Goal: Task Accomplishment & Management: Manage account settings

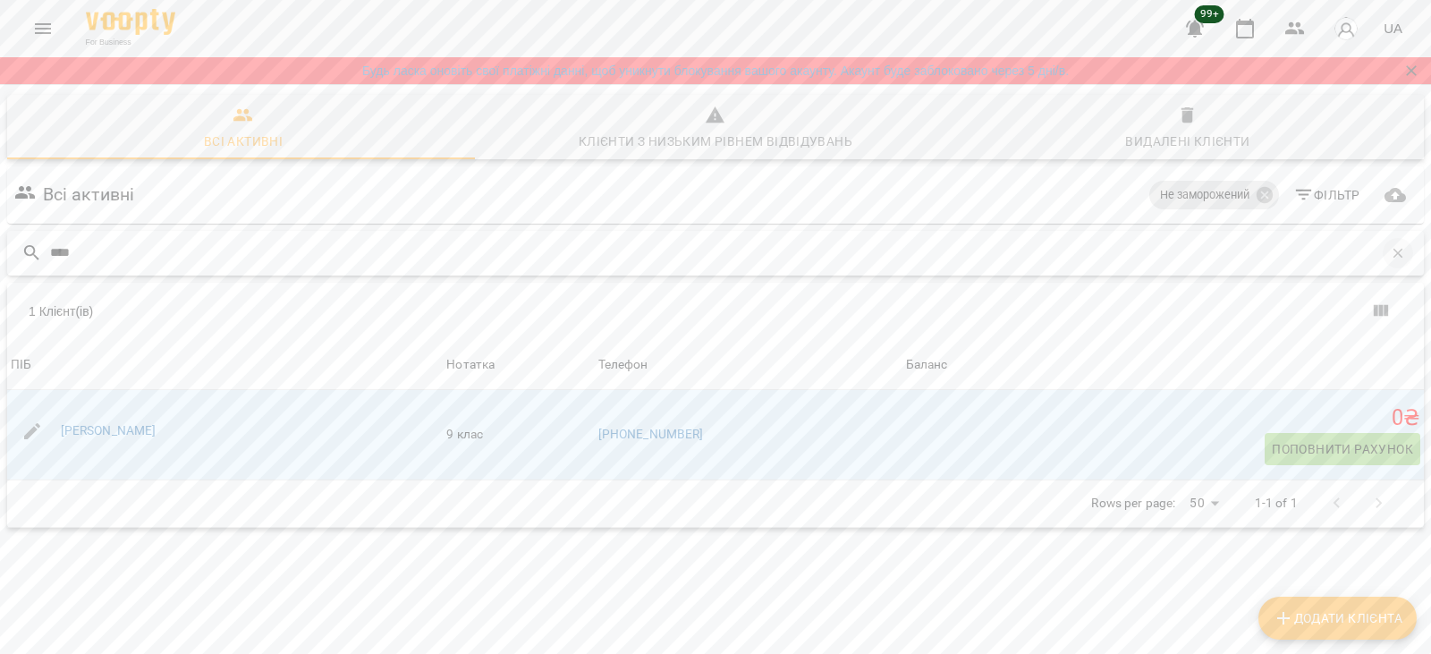
click at [1390, 256] on icon "button" at bounding box center [1398, 253] width 16 height 16
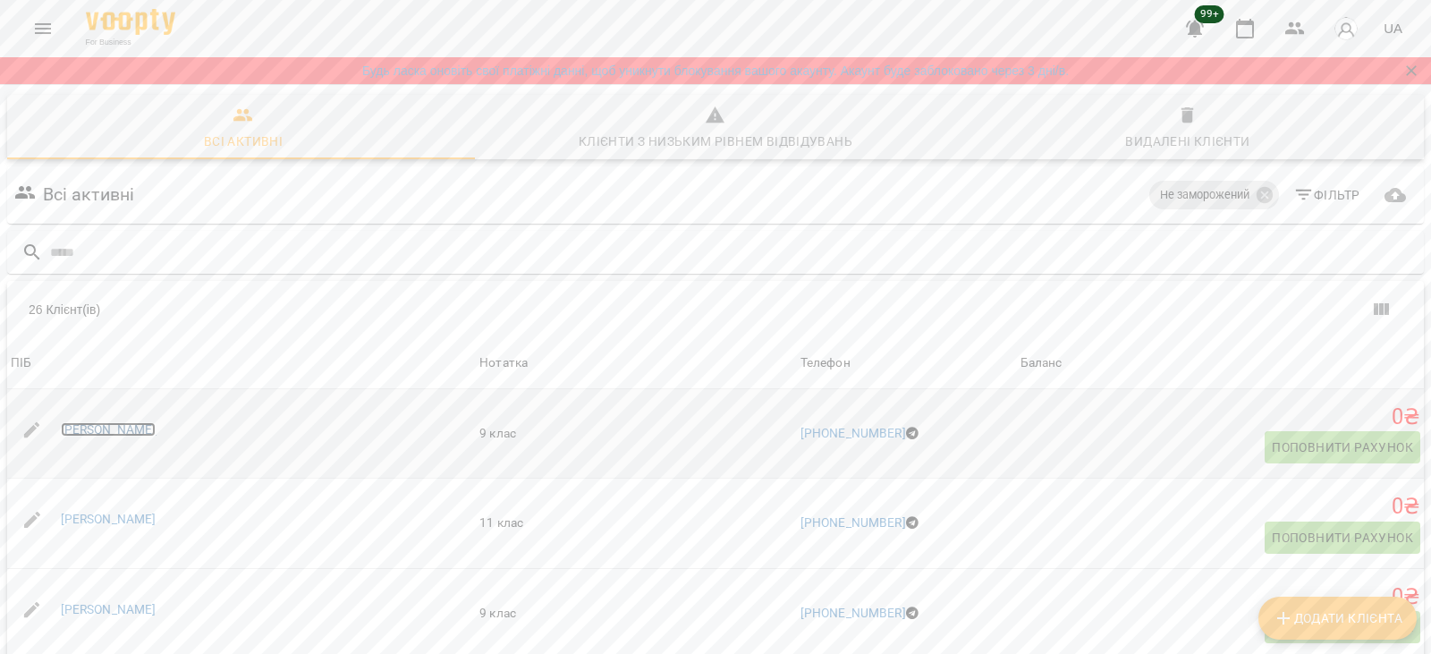
click at [93, 433] on link "[PERSON_NAME]" at bounding box center [109, 429] width 96 height 14
click at [86, 521] on link "Ірина Голош" at bounding box center [109, 519] width 96 height 14
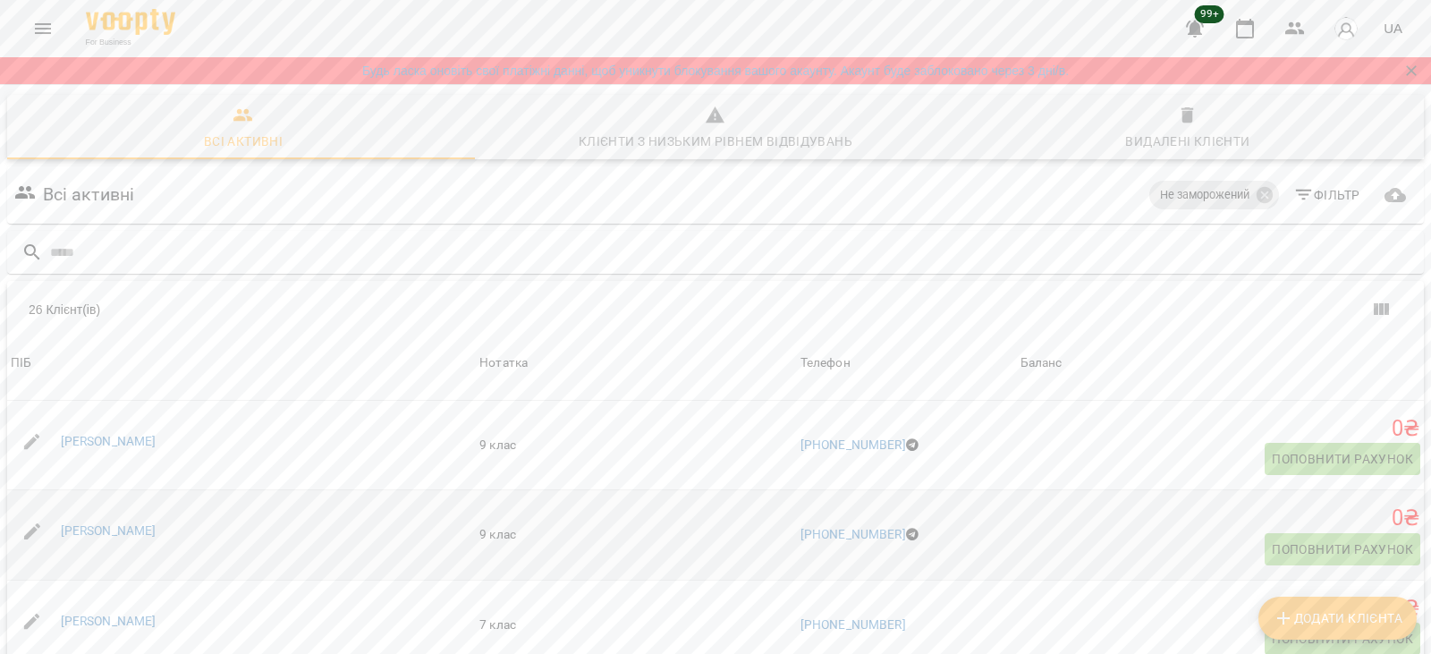
scroll to position [179, 0]
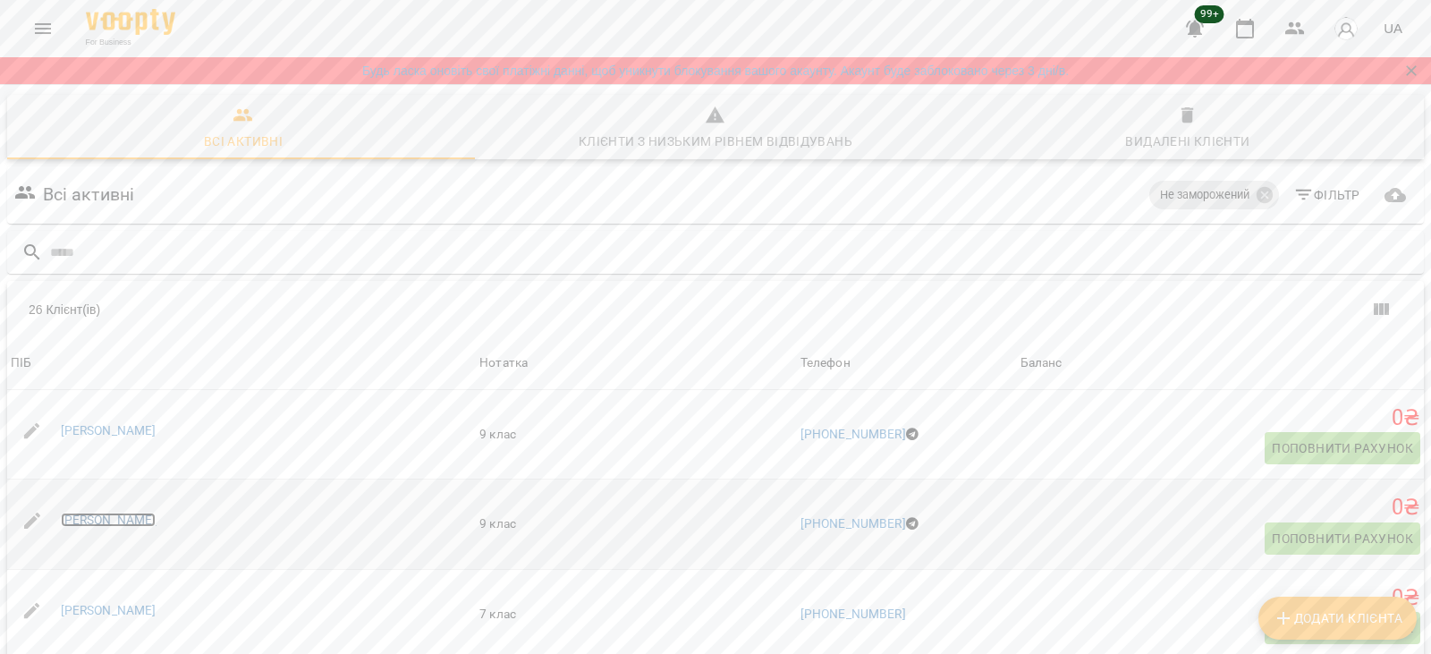
click at [92, 521] on link "[PERSON_NAME]" at bounding box center [109, 520] width 96 height 14
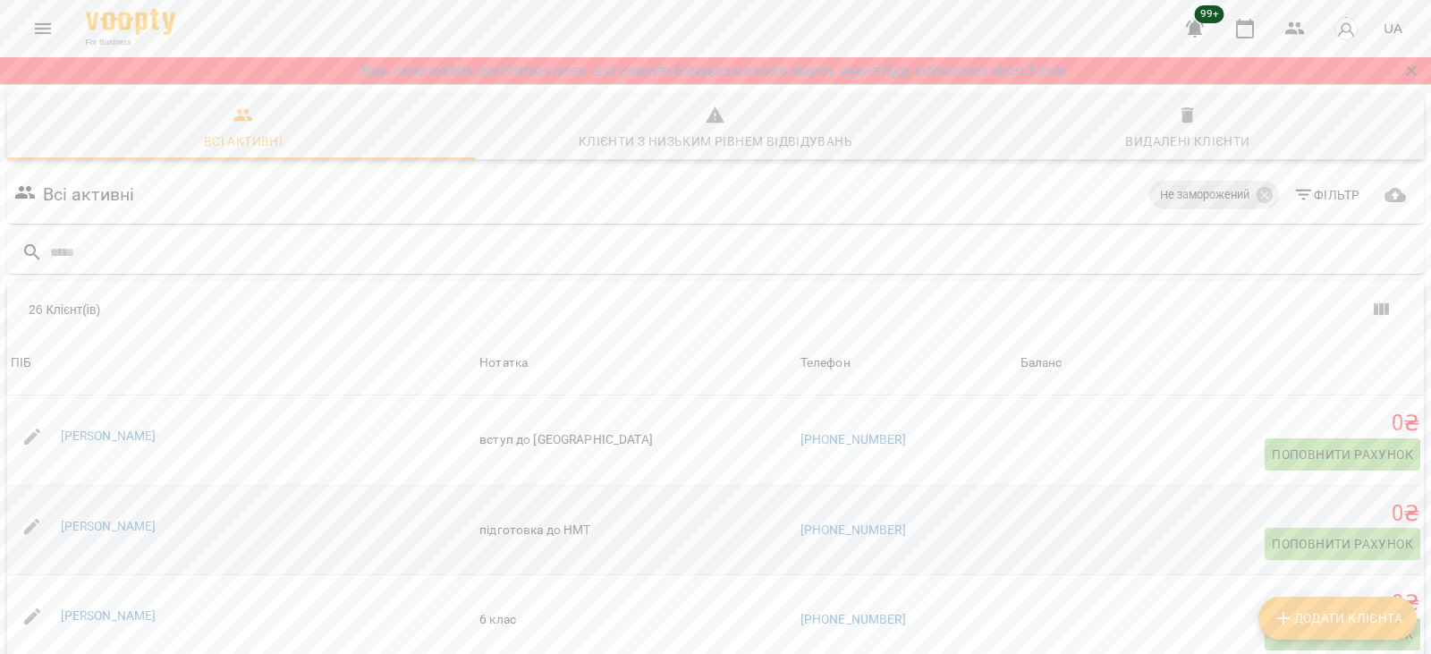
scroll to position [447, 0]
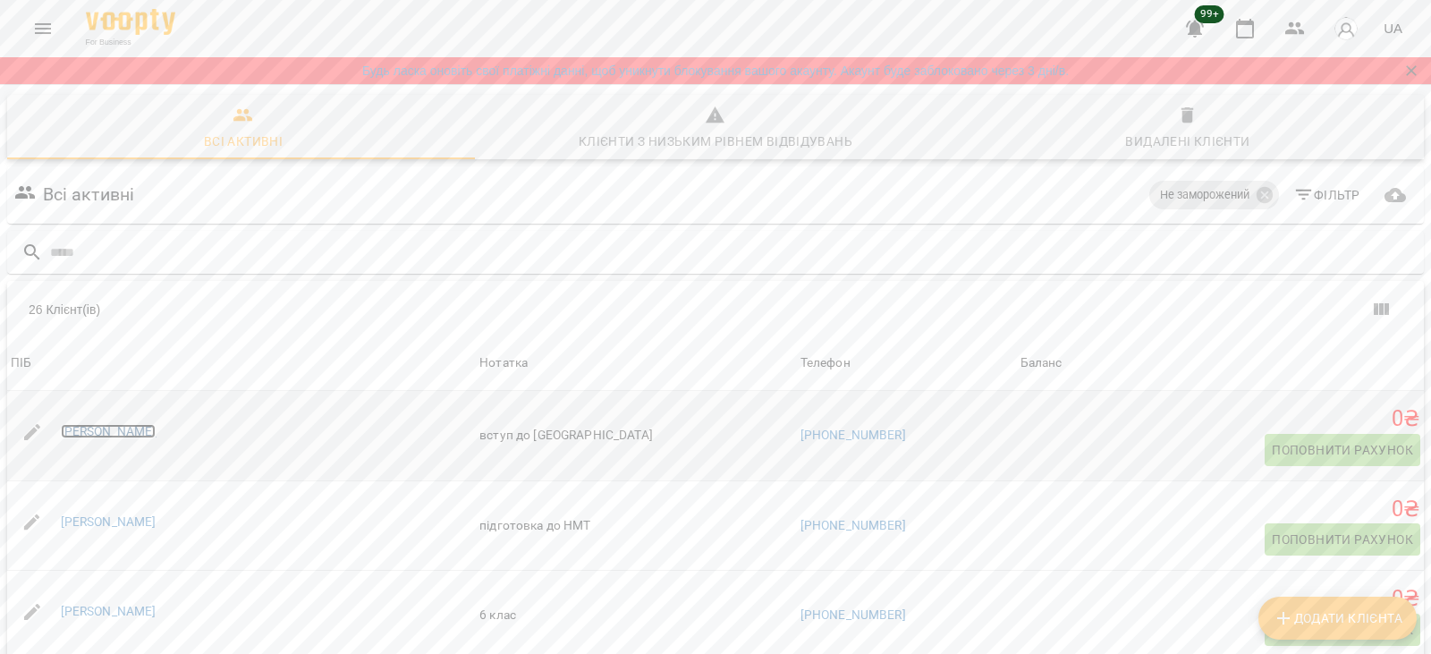
click at [106, 432] on link "Анна Благодир" at bounding box center [109, 431] width 96 height 14
click at [102, 522] on link "Анна Горносталь" at bounding box center [109, 521] width 96 height 14
click at [106, 612] on link "Анна Грибачова" at bounding box center [109, 611] width 96 height 14
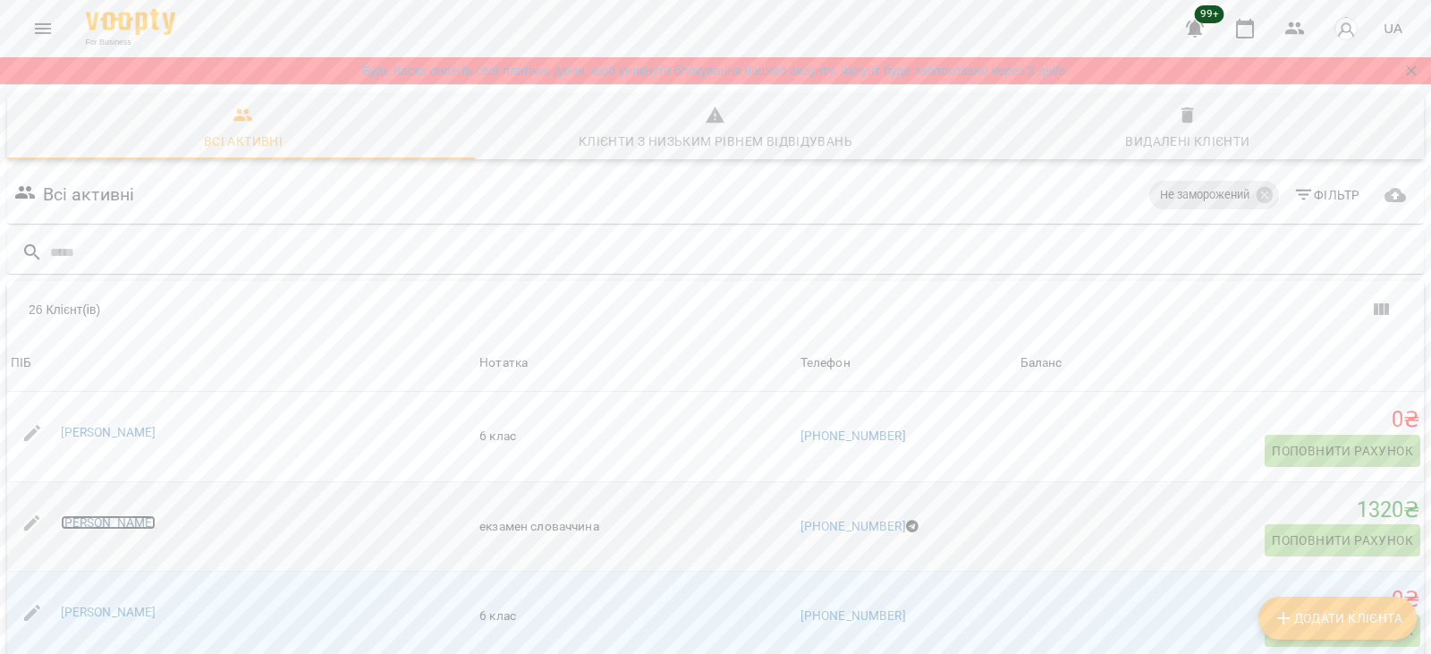
click at [95, 524] on link "Вікторія Павловська" at bounding box center [109, 522] width 96 height 14
click at [94, 618] on link "Данило Кожукар" at bounding box center [109, 612] width 96 height 14
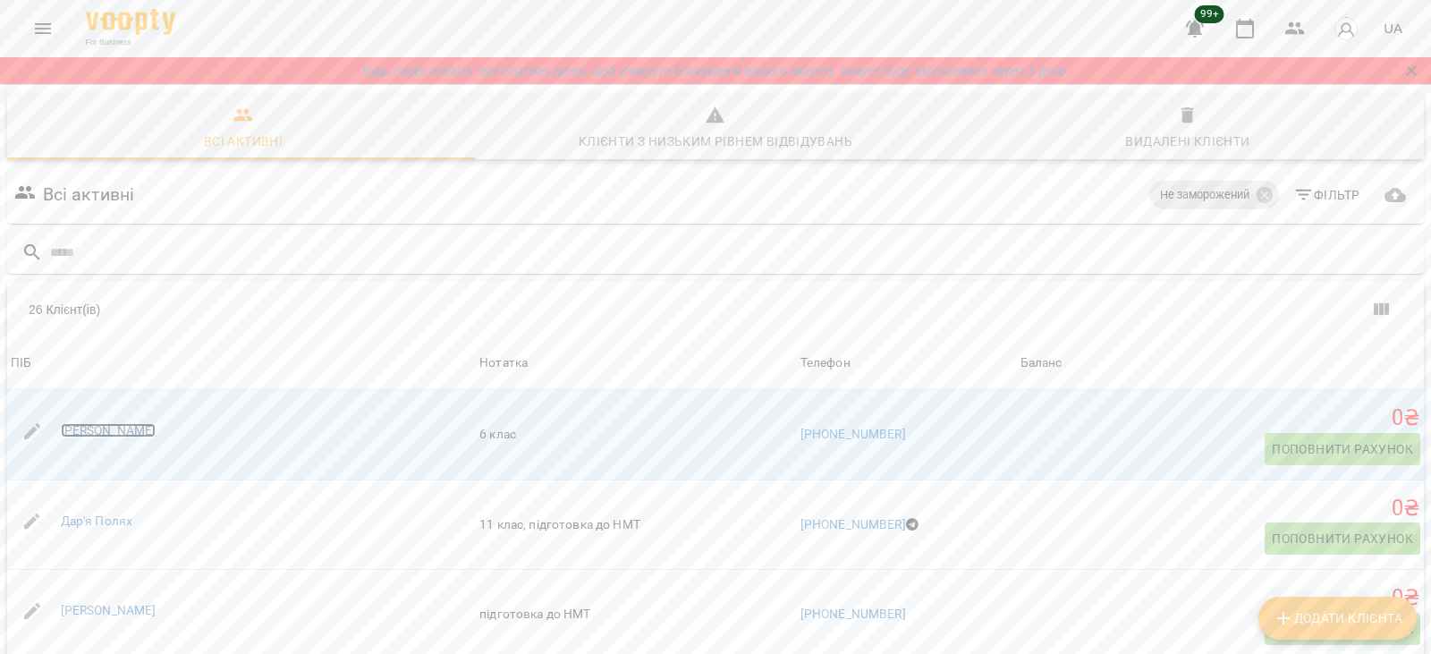
scroll to position [895, 0]
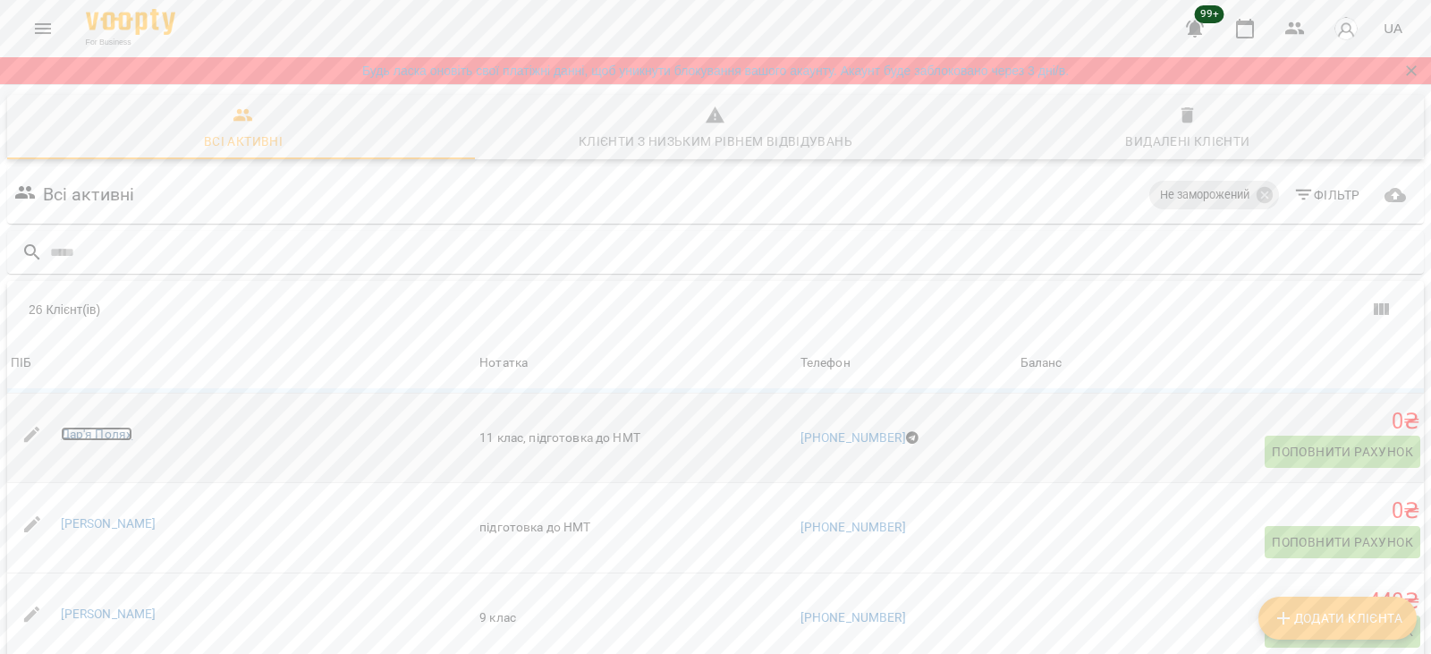
click at [85, 436] on link "Дар'я Полях" at bounding box center [97, 434] width 72 height 14
click at [92, 521] on link "Дарина Мороз" at bounding box center [109, 523] width 96 height 14
click at [86, 616] on link "Дмитро Казаков" at bounding box center [109, 613] width 96 height 14
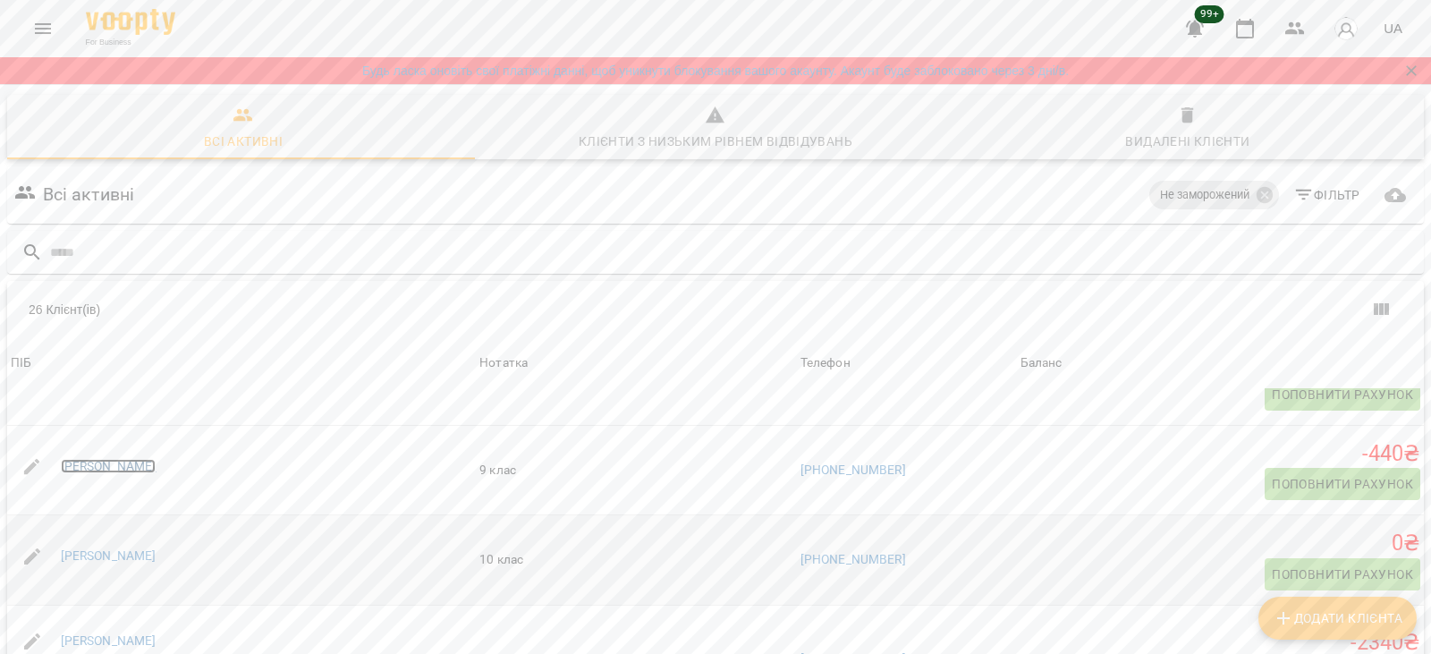
scroll to position [1073, 0]
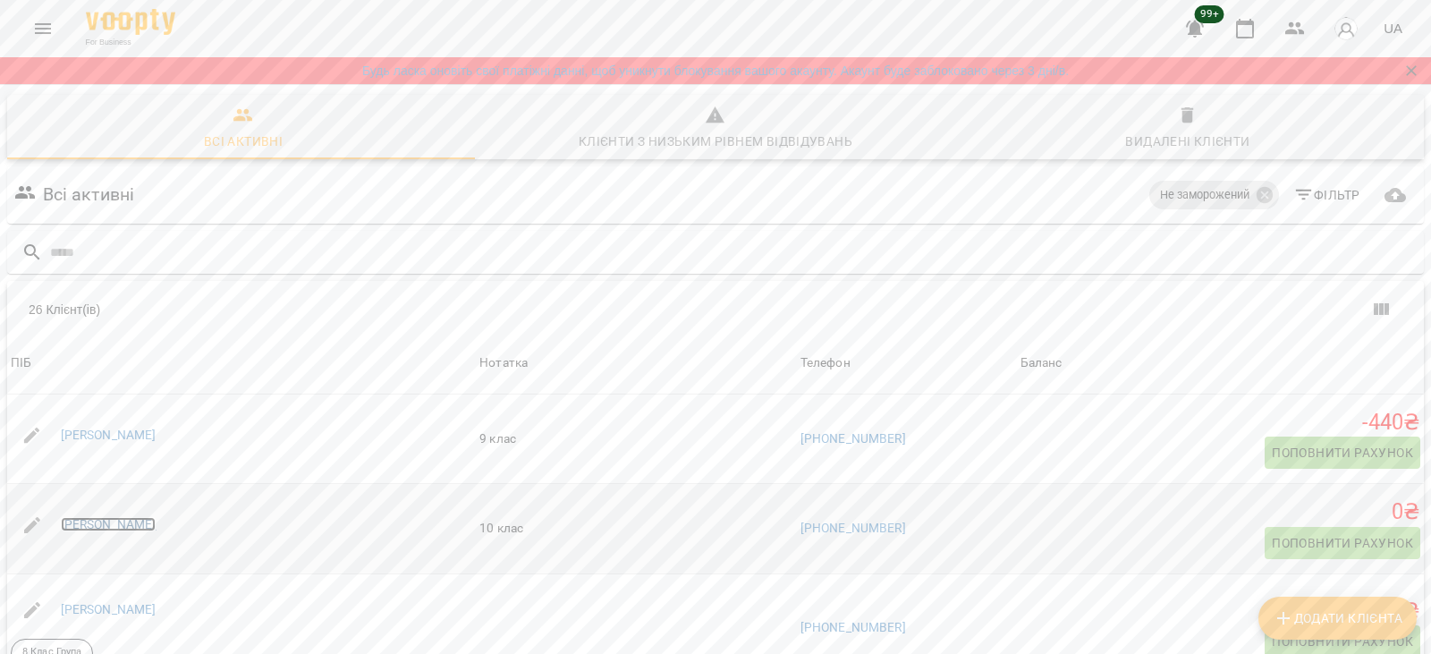
click at [148, 525] on link "Кароліна Гресь" at bounding box center [109, 524] width 96 height 14
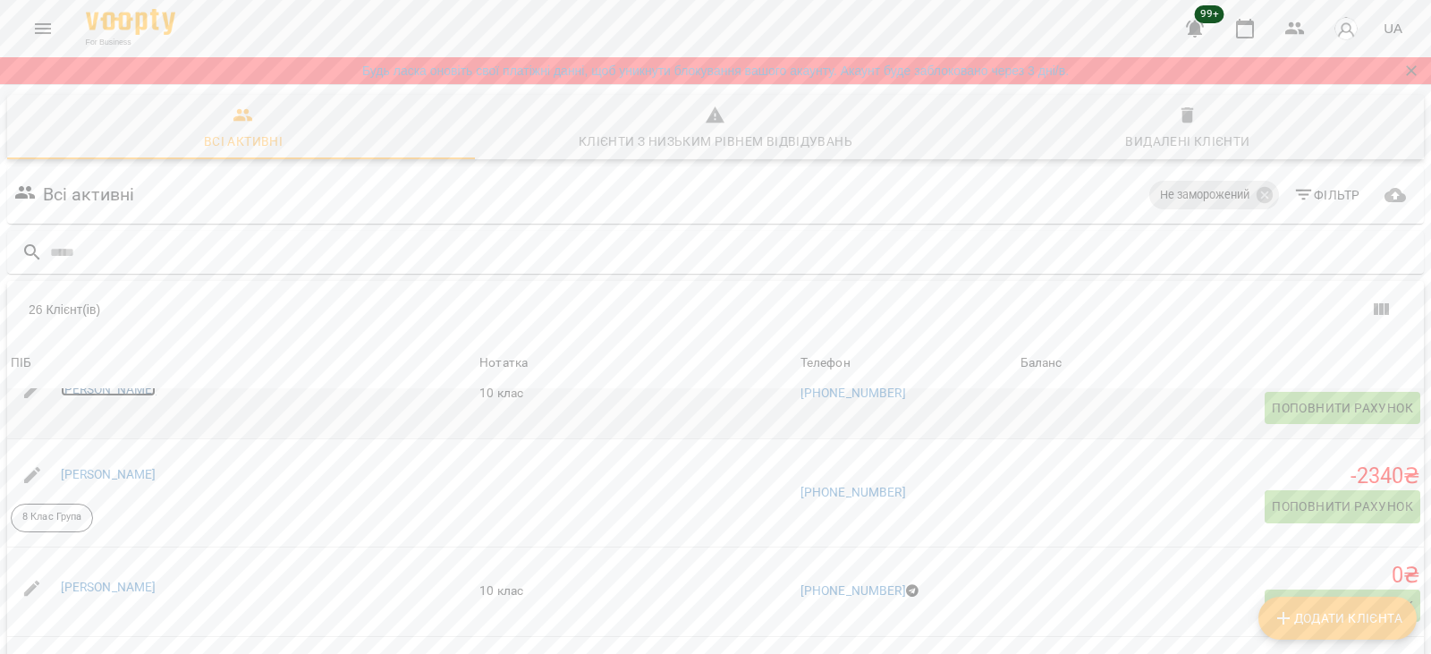
scroll to position [1252, 0]
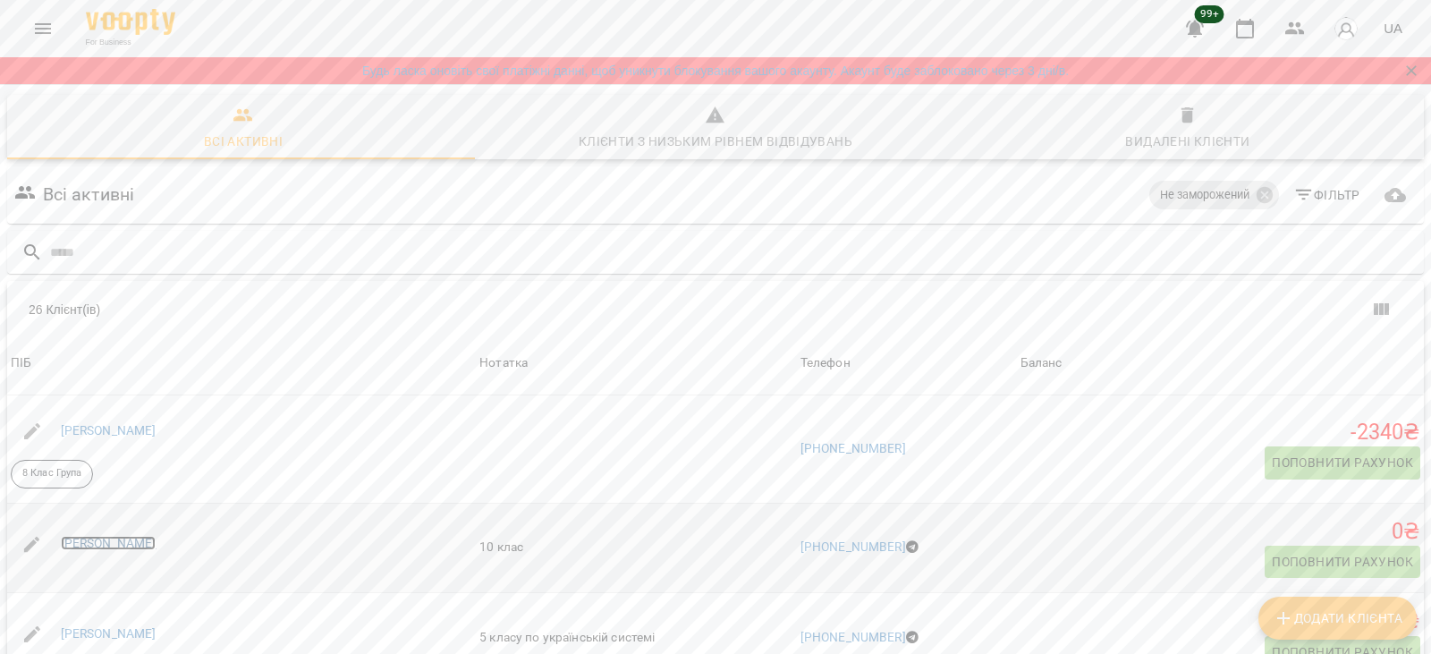
click at [132, 541] on link "Ліса Гончаренко" at bounding box center [109, 543] width 96 height 14
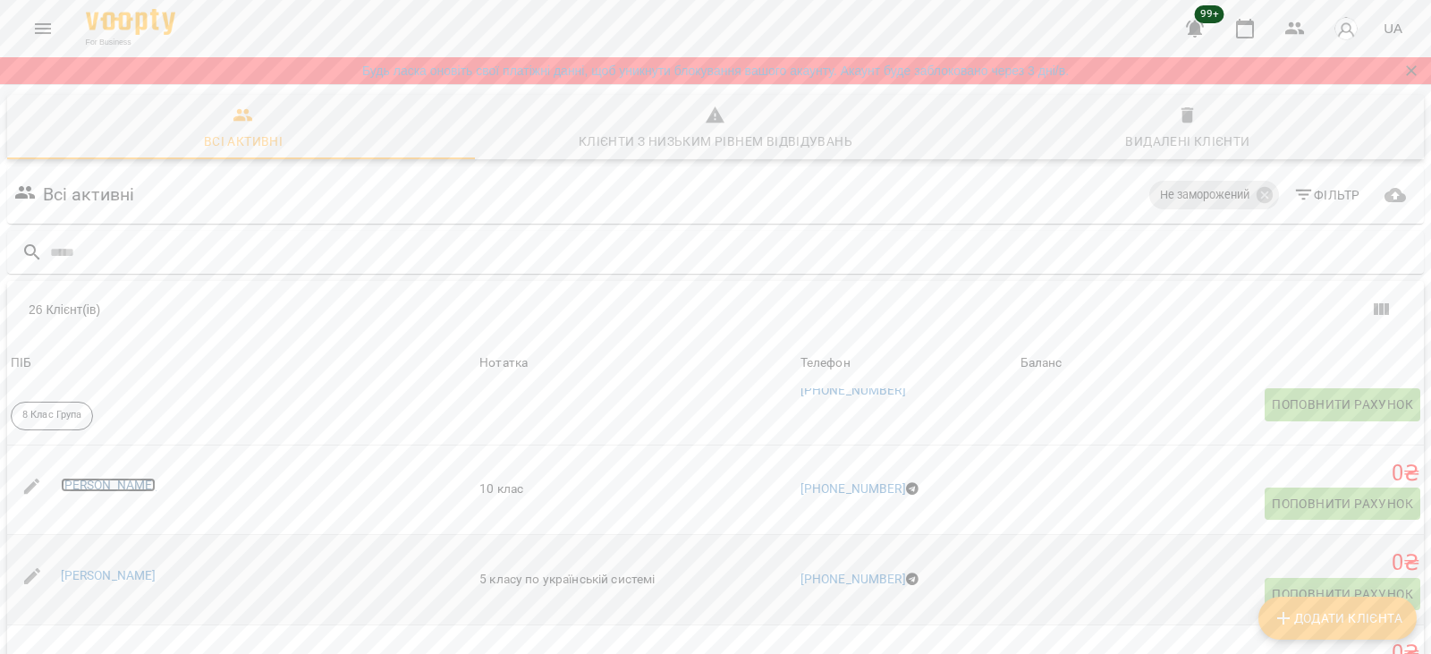
scroll to position [1342, 0]
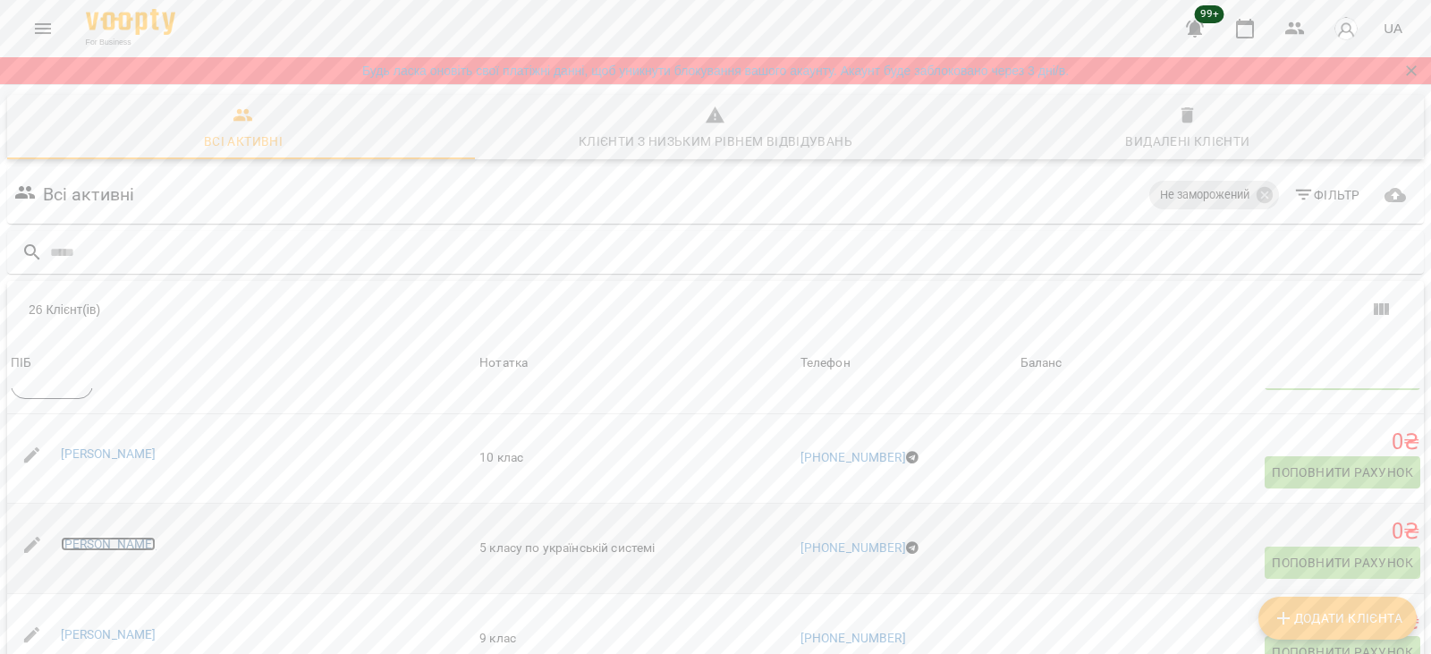
click at [127, 547] on link "Макар Стрилюк" at bounding box center [109, 544] width 96 height 14
click at [73, 460] on link "Марта Векліч" at bounding box center [109, 455] width 96 height 14
click at [133, 541] on link "Марія Боголюбська" at bounding box center [109, 545] width 96 height 14
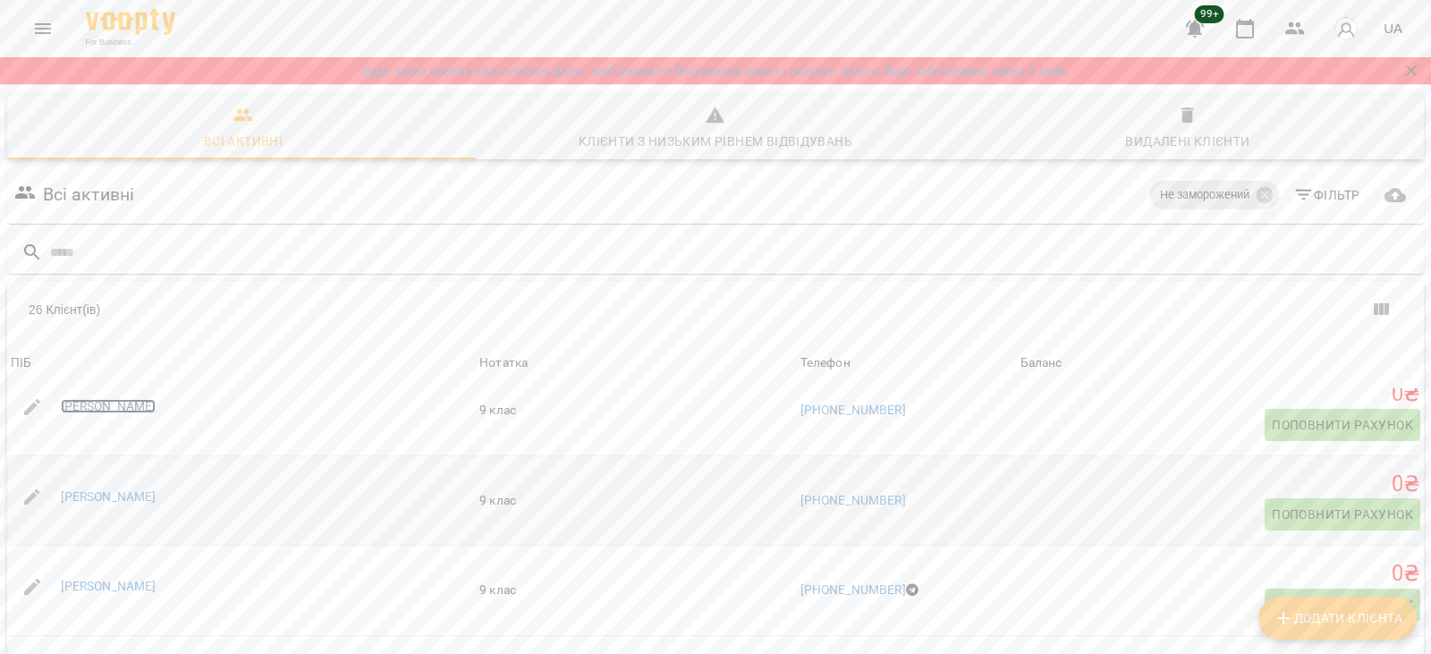
scroll to position [1700, 0]
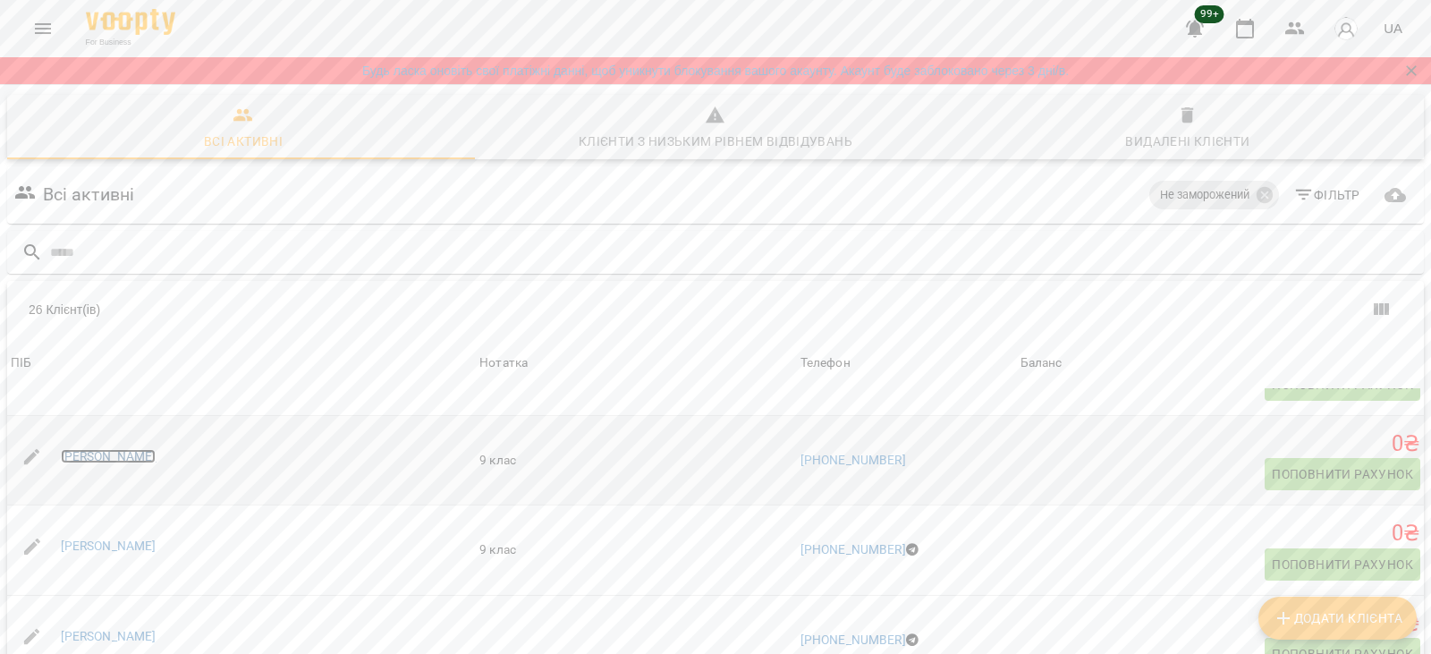
click at [122, 455] on link "Марія Колесник" at bounding box center [109, 456] width 96 height 14
click at [112, 544] on link "Марія Мельниченко" at bounding box center [109, 546] width 96 height 14
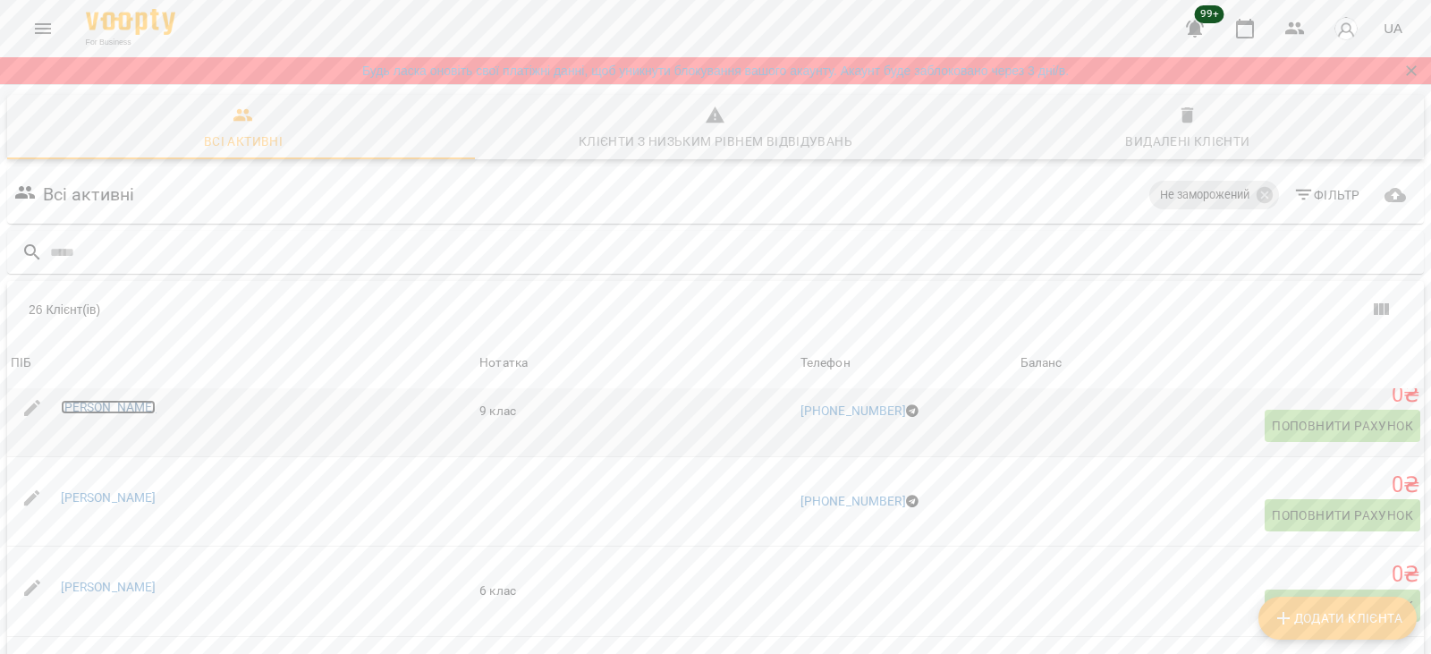
scroll to position [1878, 0]
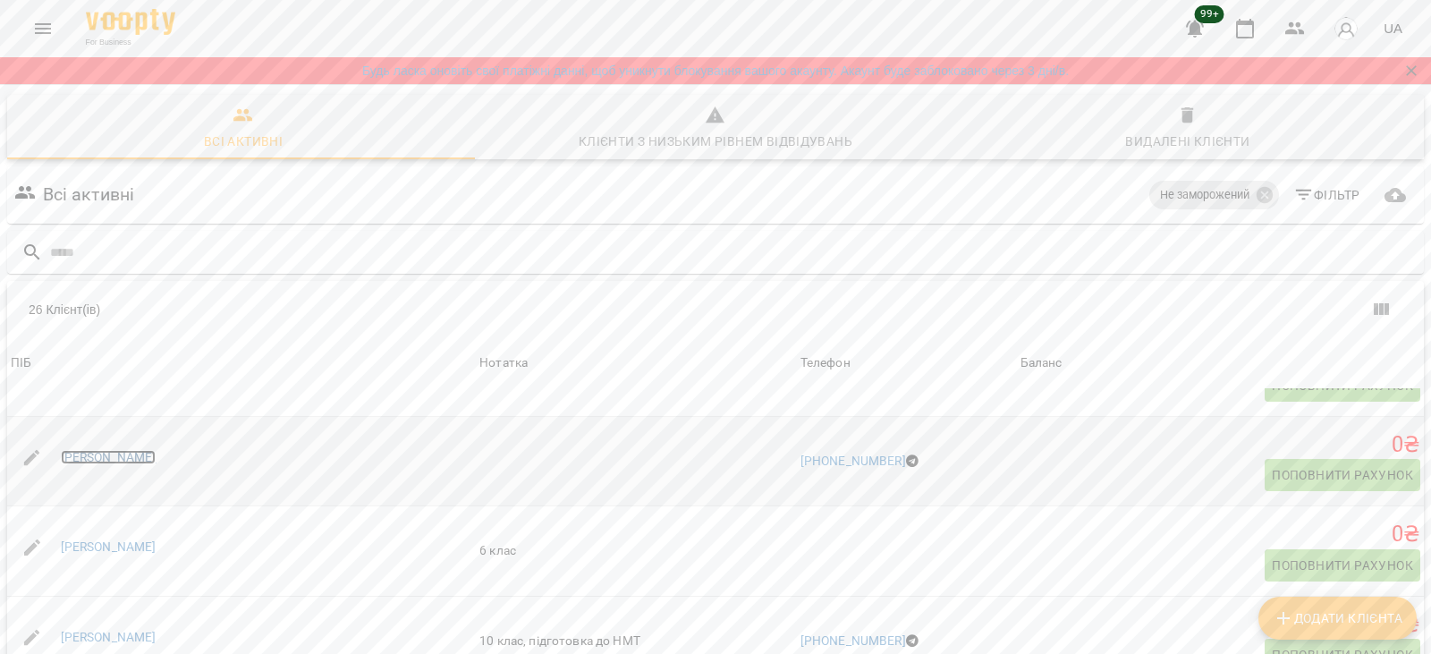
click at [112, 454] on link "Петро Донченко" at bounding box center [109, 457] width 96 height 14
click at [107, 548] on link "Сабріна Кун" at bounding box center [109, 546] width 96 height 14
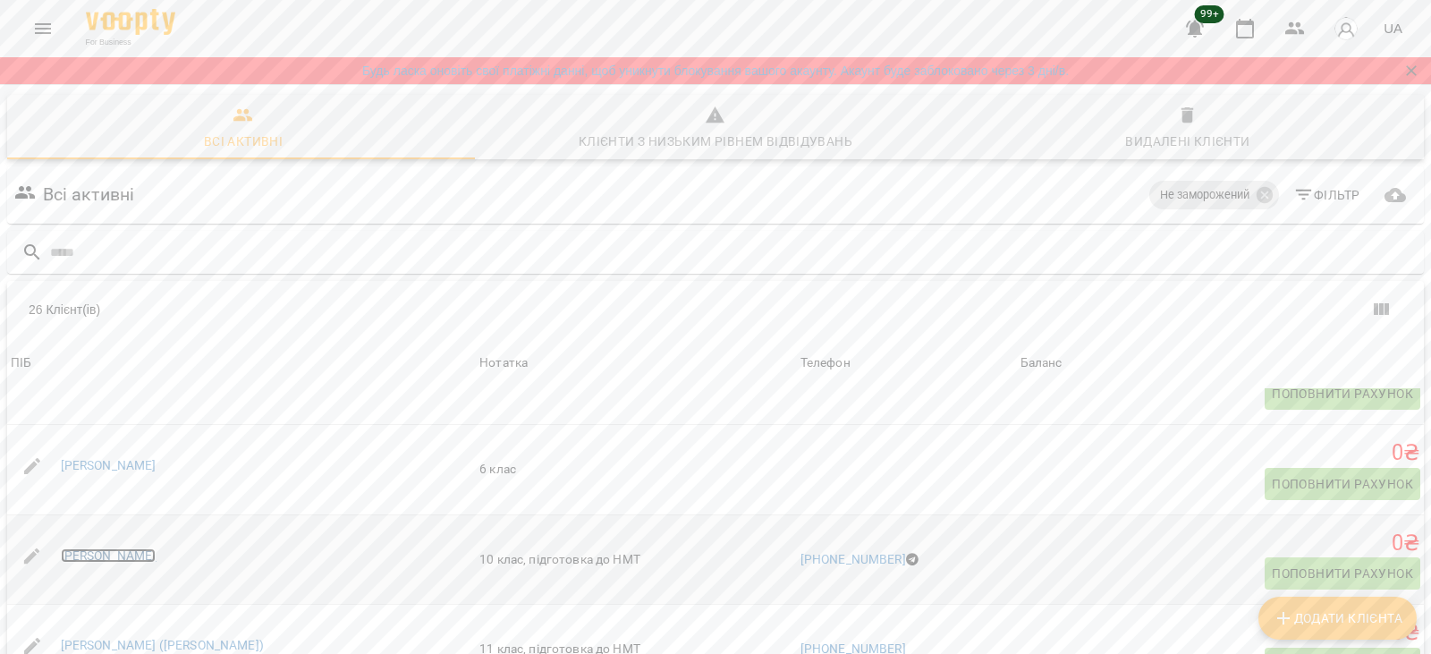
click at [109, 559] on link "Софія Загурська" at bounding box center [109, 555] width 96 height 14
click at [116, 638] on link "Уляна (Ле Тхі Ван Ханг)" at bounding box center [162, 645] width 203 height 14
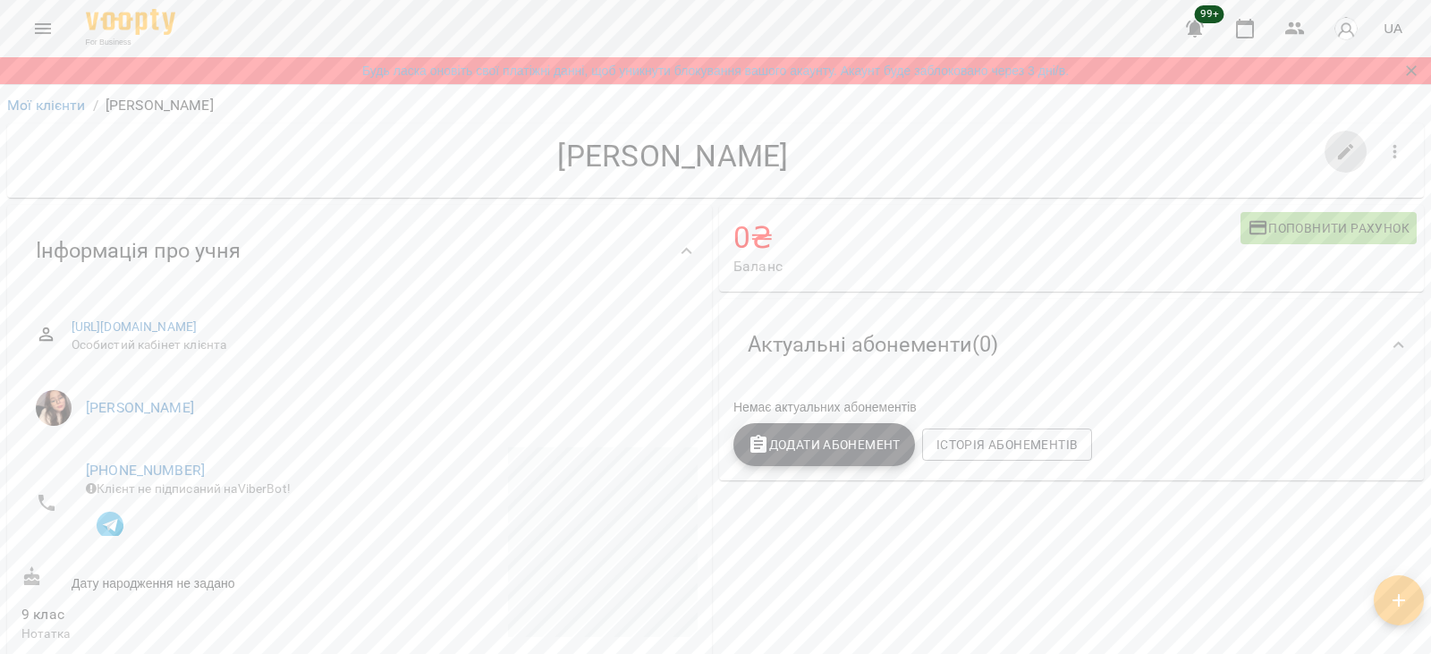
click at [1336, 148] on icon "button" at bounding box center [1346, 151] width 21 height 21
select select "**"
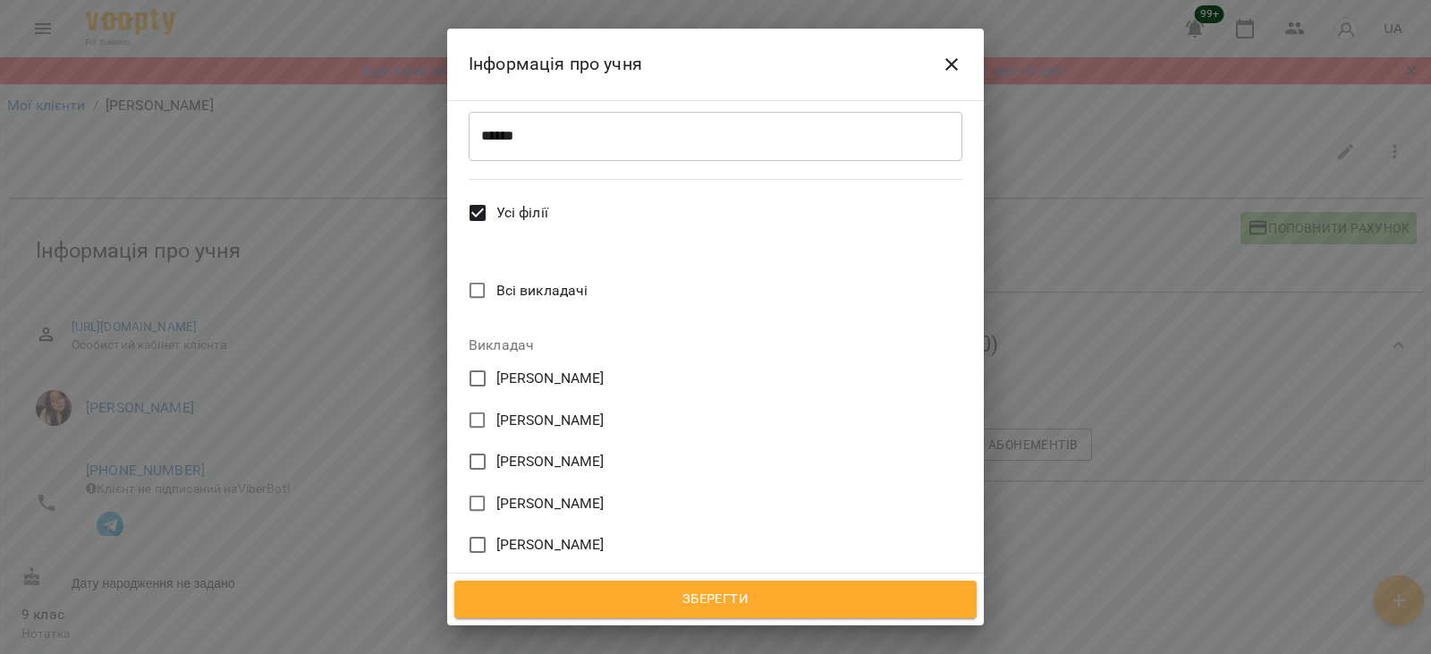
scroll to position [716, 0]
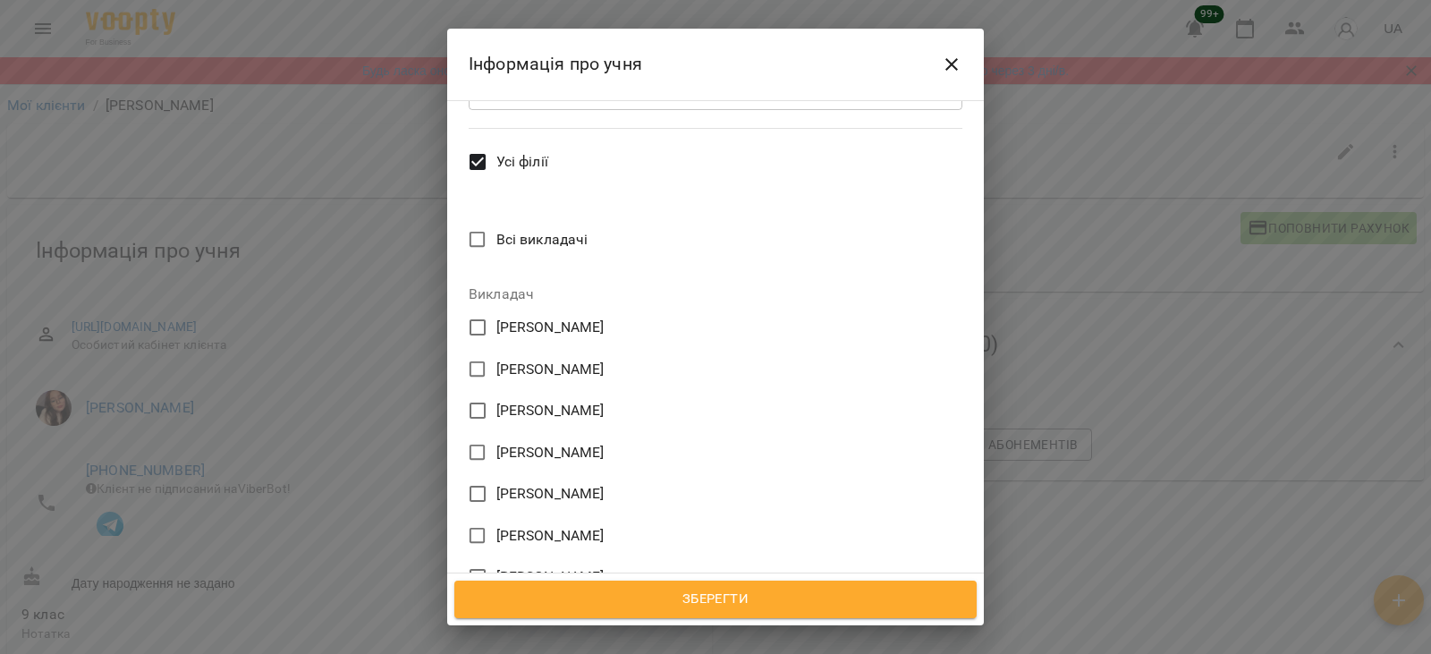
click at [507, 317] on span "[PERSON_NAME]" at bounding box center [550, 327] width 108 height 21
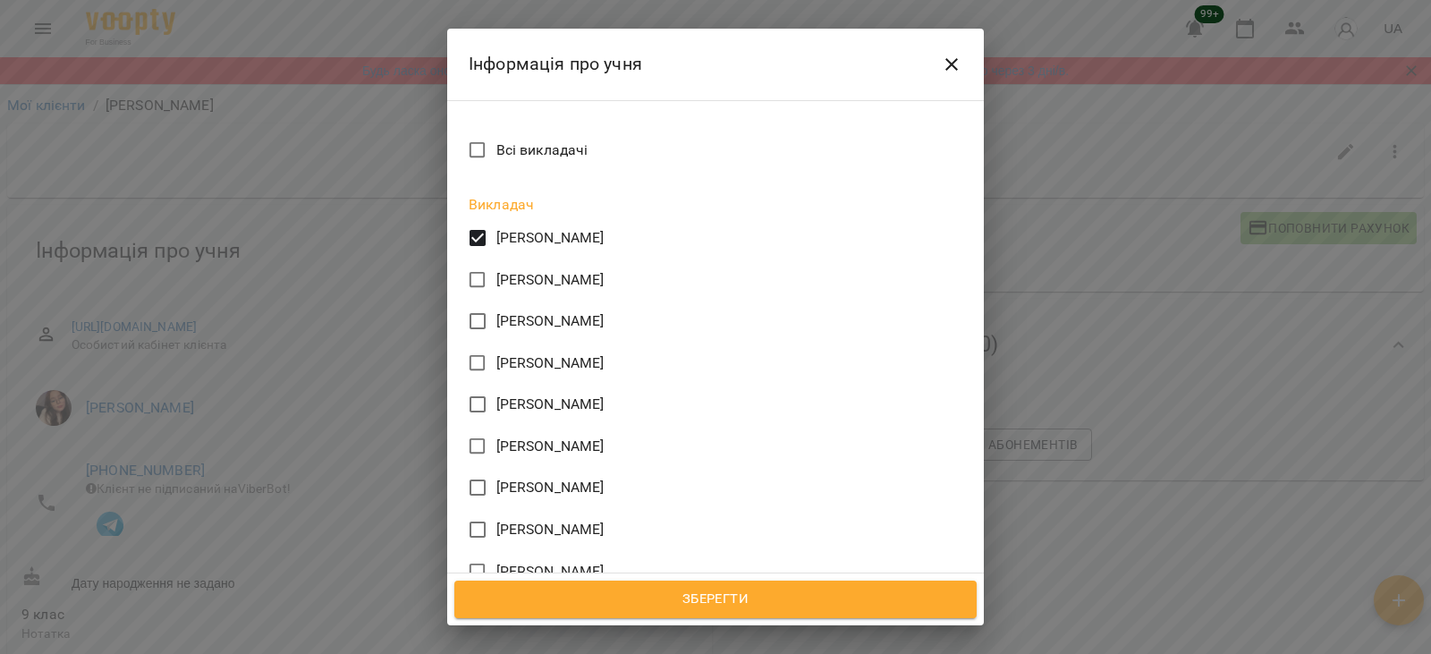
click at [507, 602] on span "Катерина Лінник" at bounding box center [550, 612] width 108 height 21
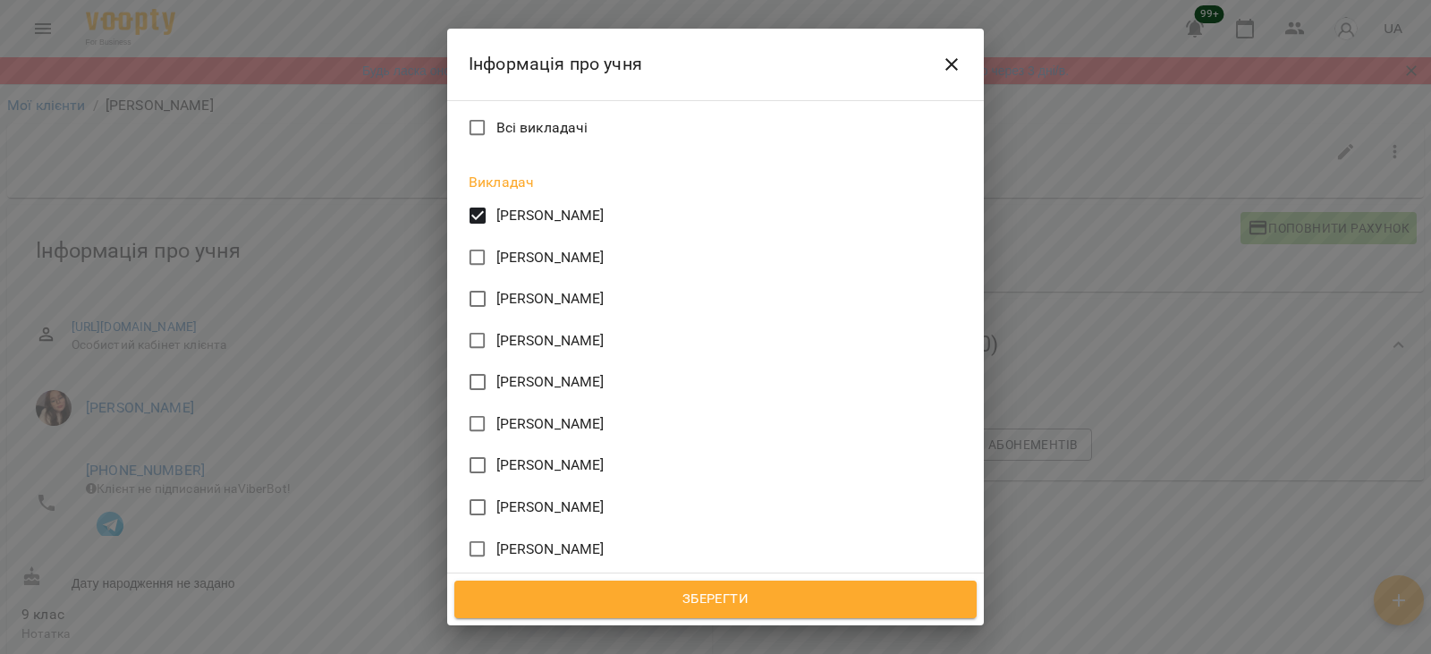
scroll to position [895, 0]
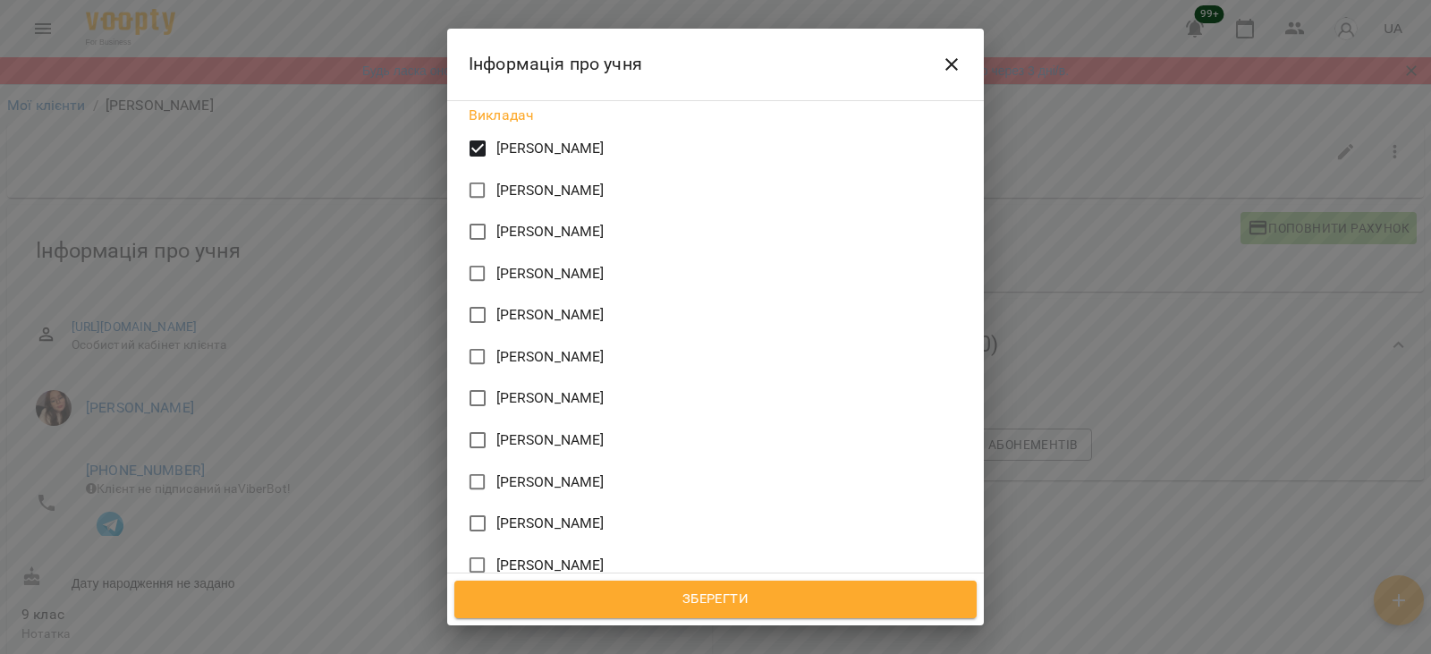
click at [542, 606] on span "Зберегти" at bounding box center [715, 599] width 483 height 23
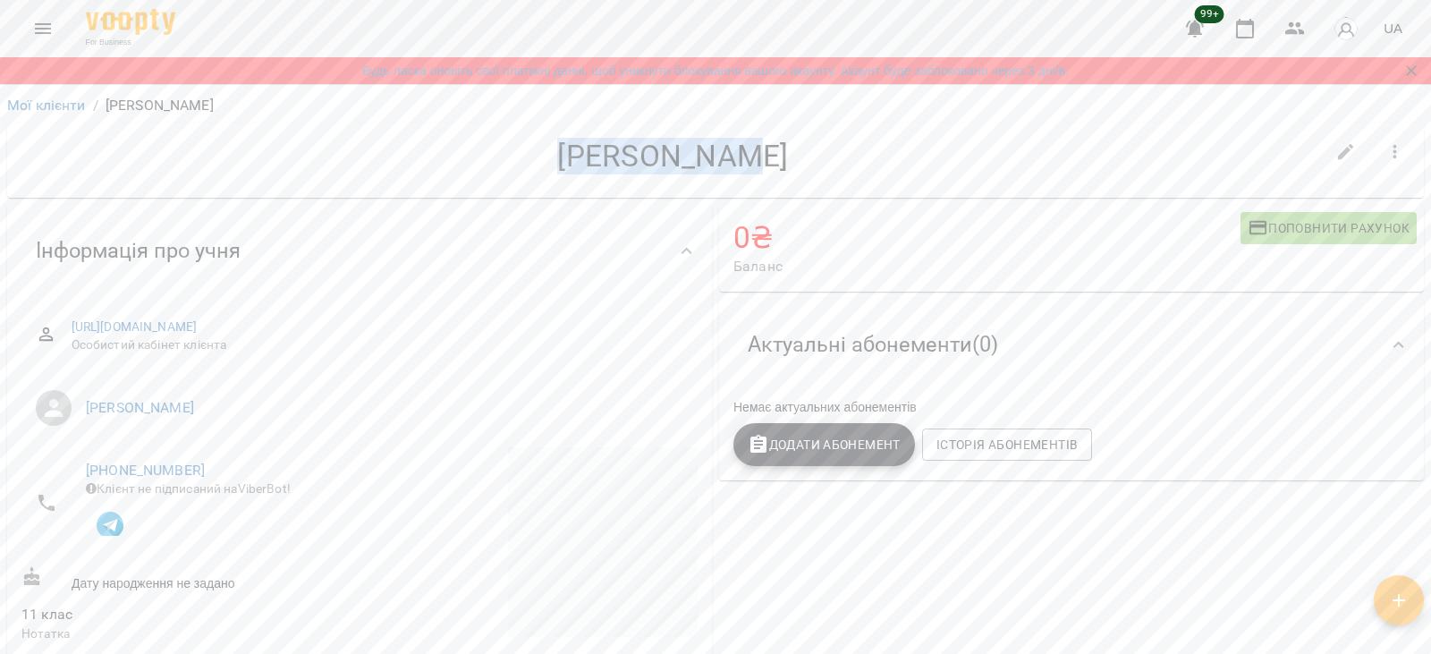
drag, startPoint x: 570, startPoint y: 146, endPoint x: 774, endPoint y: 177, distance: 206.3
click at [774, 177] on div "Ірина Голош" at bounding box center [672, 161] width 1303 height 46
copy h4 "Ірина Голош"
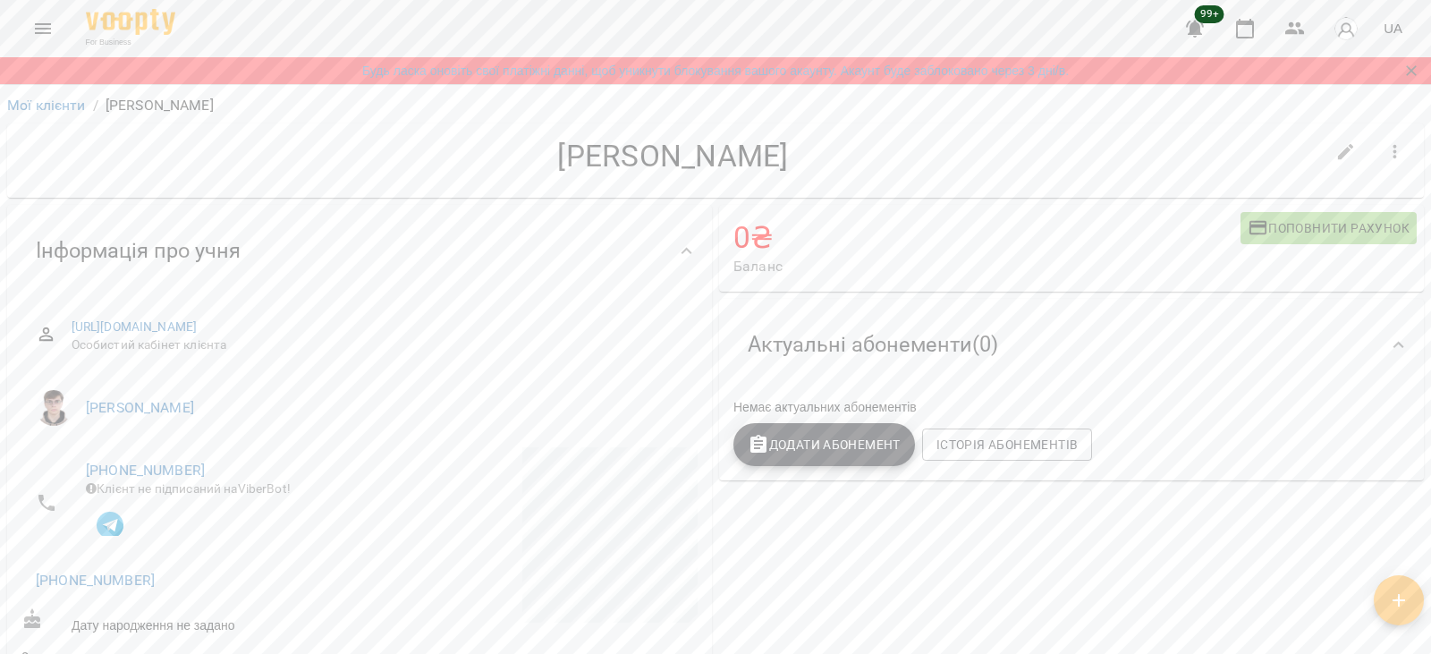
drag, startPoint x: 557, startPoint y: 158, endPoint x: 806, endPoint y: 164, distance: 248.7
click at [806, 164] on h4 "[PERSON_NAME]" at bounding box center [672, 156] width 1303 height 37
copy h4 "[PERSON_NAME]"
click at [1325, 150] on button "button" at bounding box center [1346, 152] width 43 height 43
select select "**"
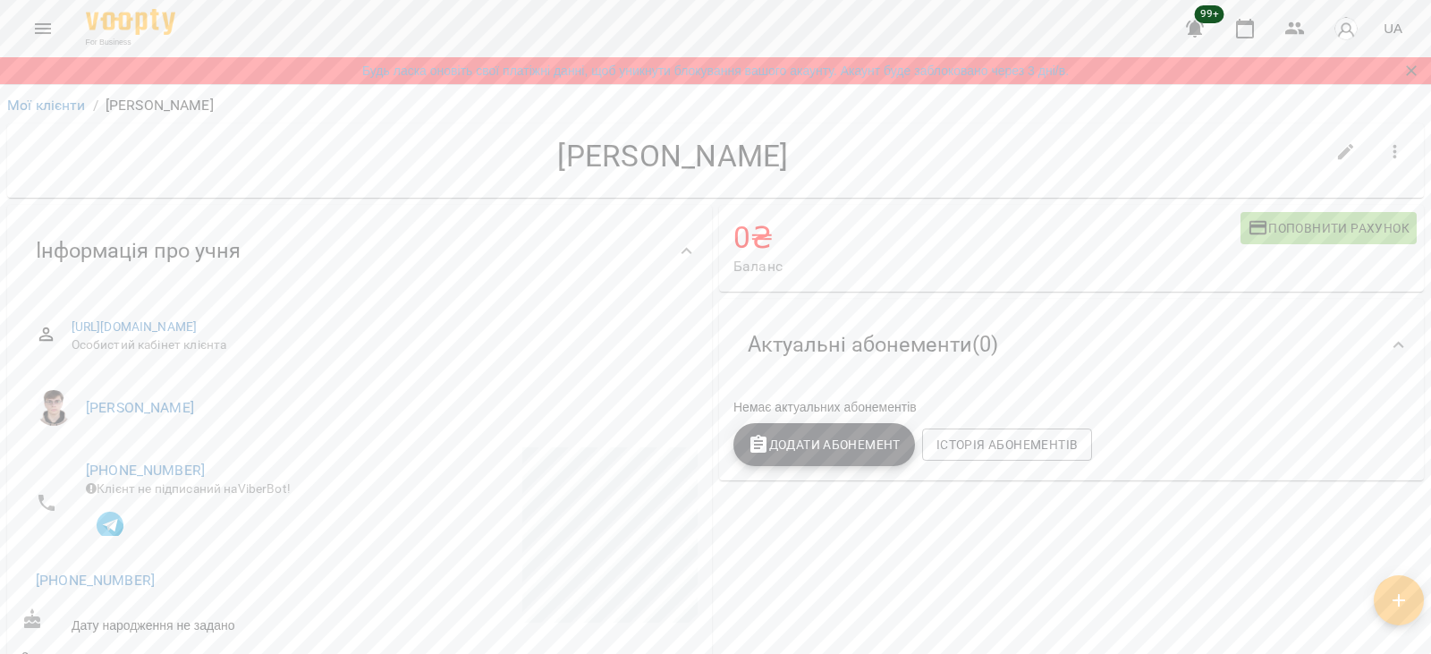
select select "**"
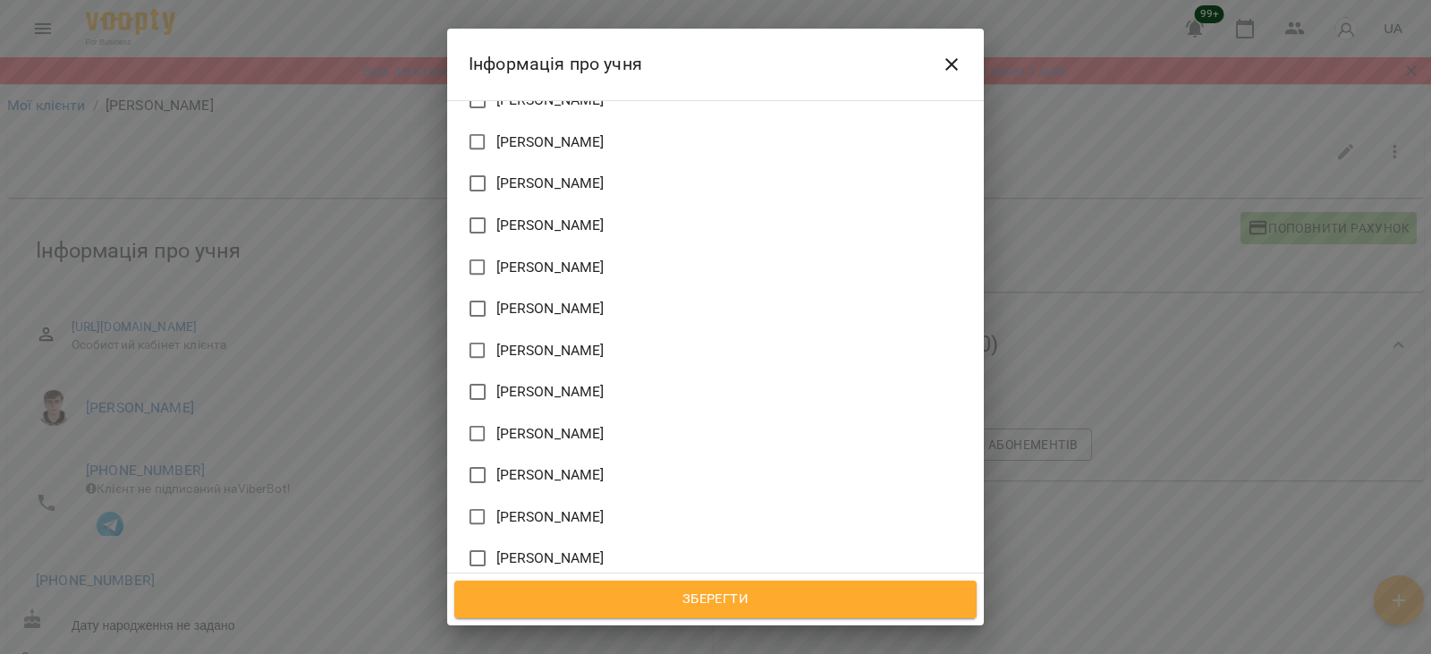
scroll to position [1163, 0]
click at [586, 603] on span "Зберегти" at bounding box center [715, 599] width 483 height 23
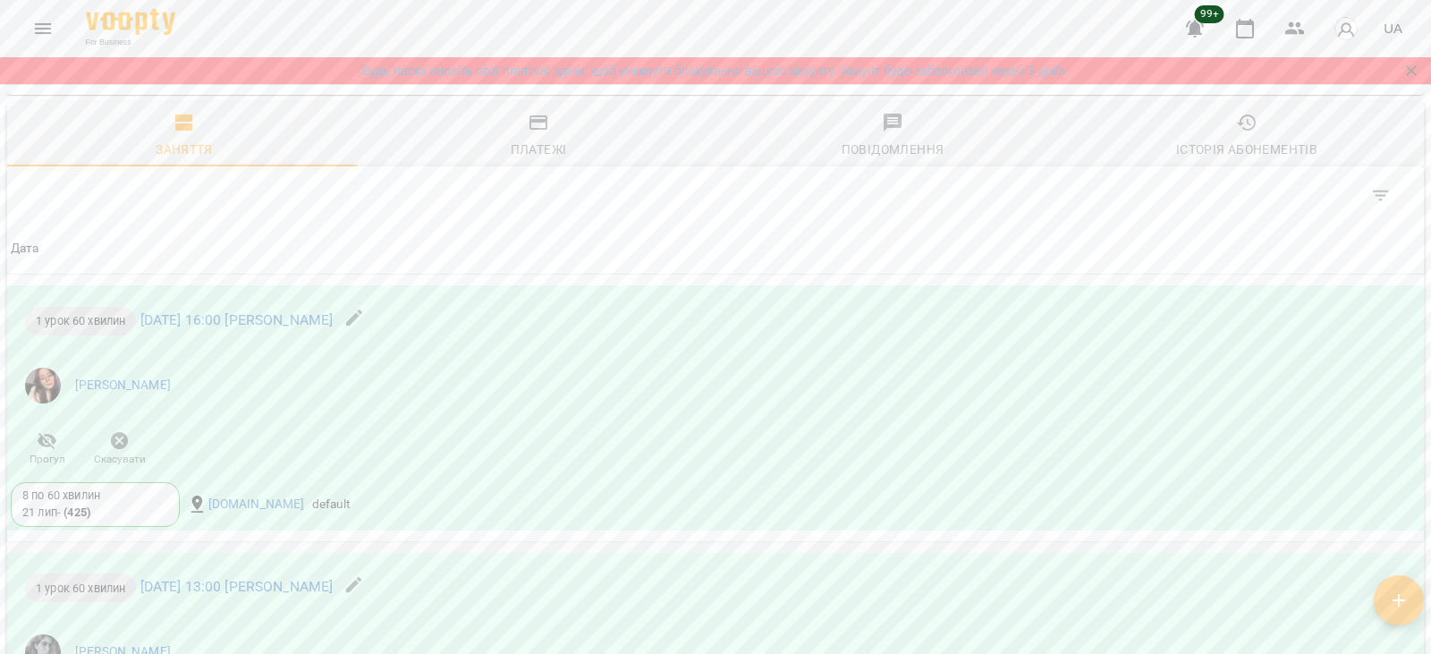
scroll to position [1604, 0]
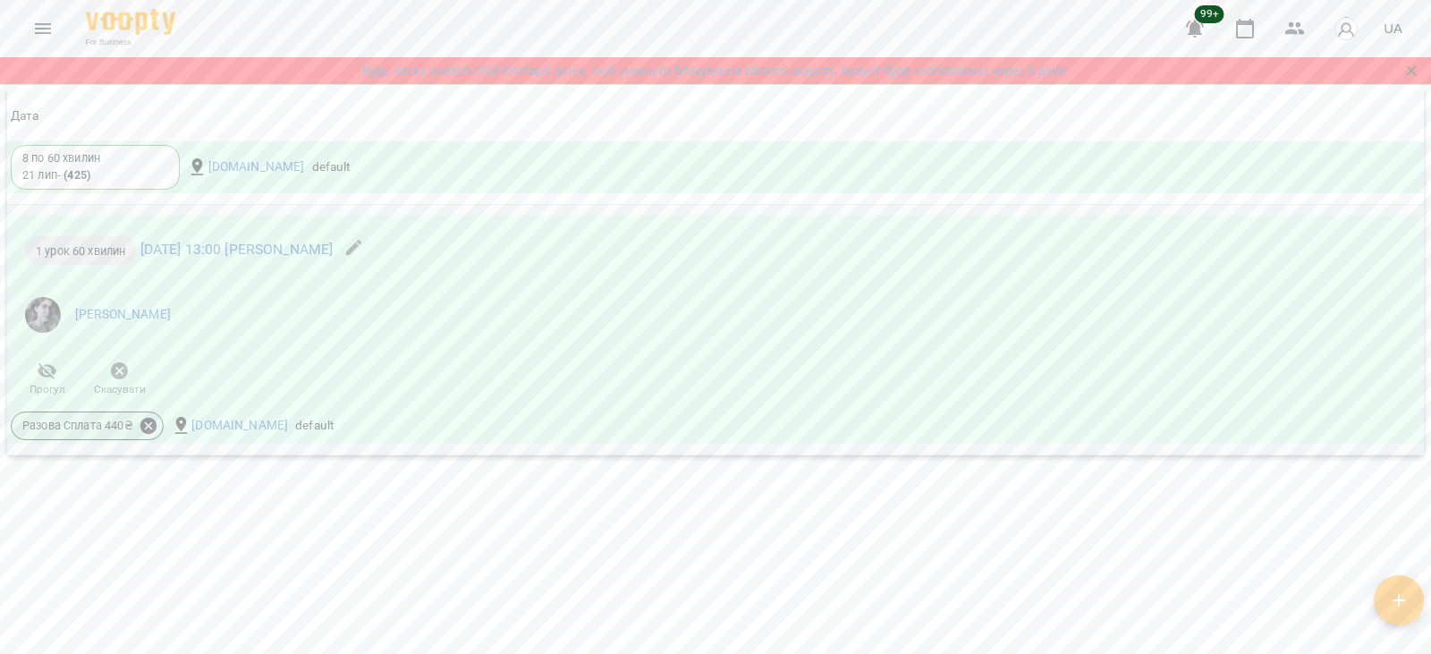
click at [149, 424] on icon at bounding box center [149, 426] width 20 height 20
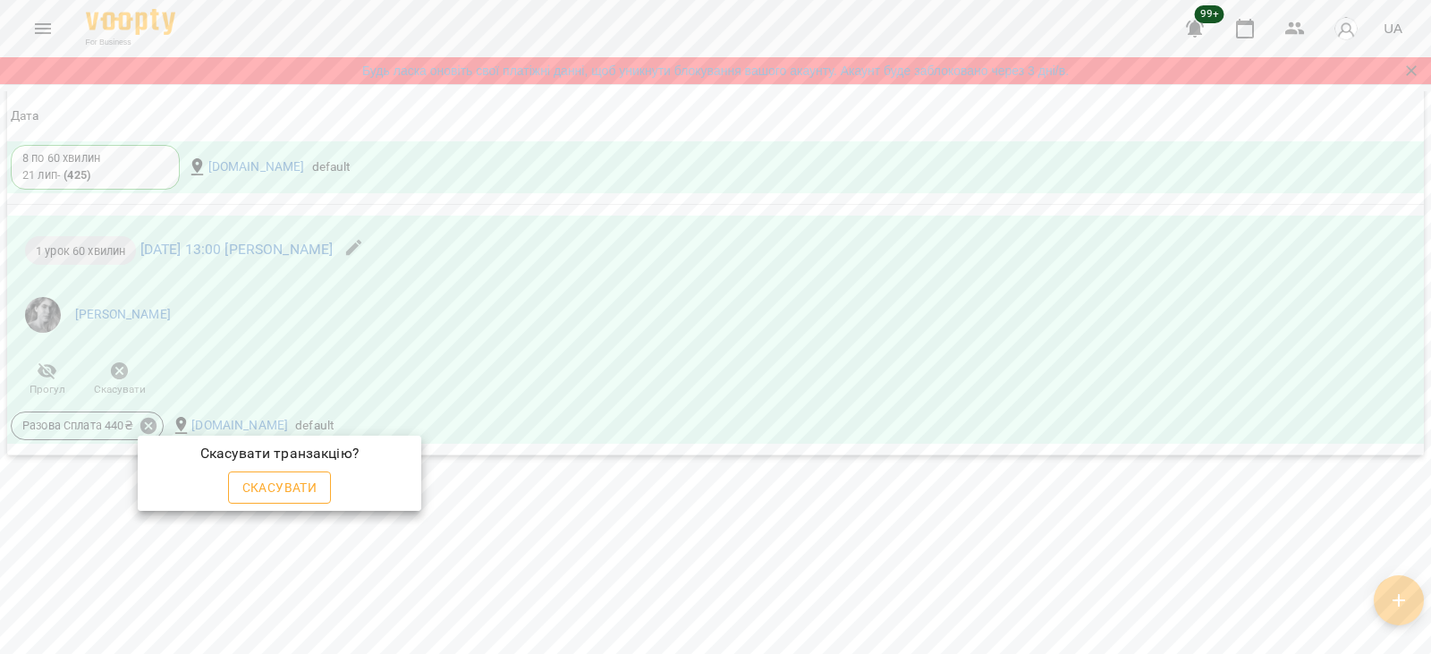
click at [292, 497] on span "Скасувати" at bounding box center [279, 487] width 75 height 21
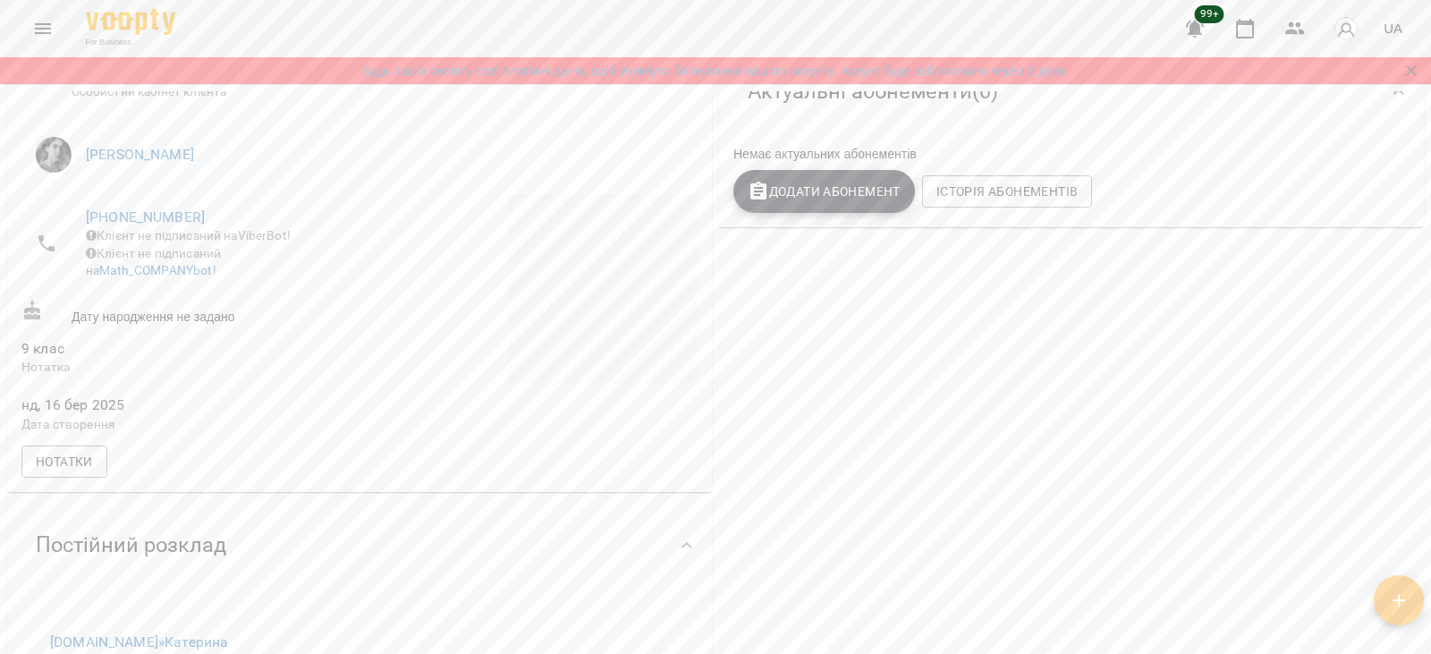
scroll to position [36, 0]
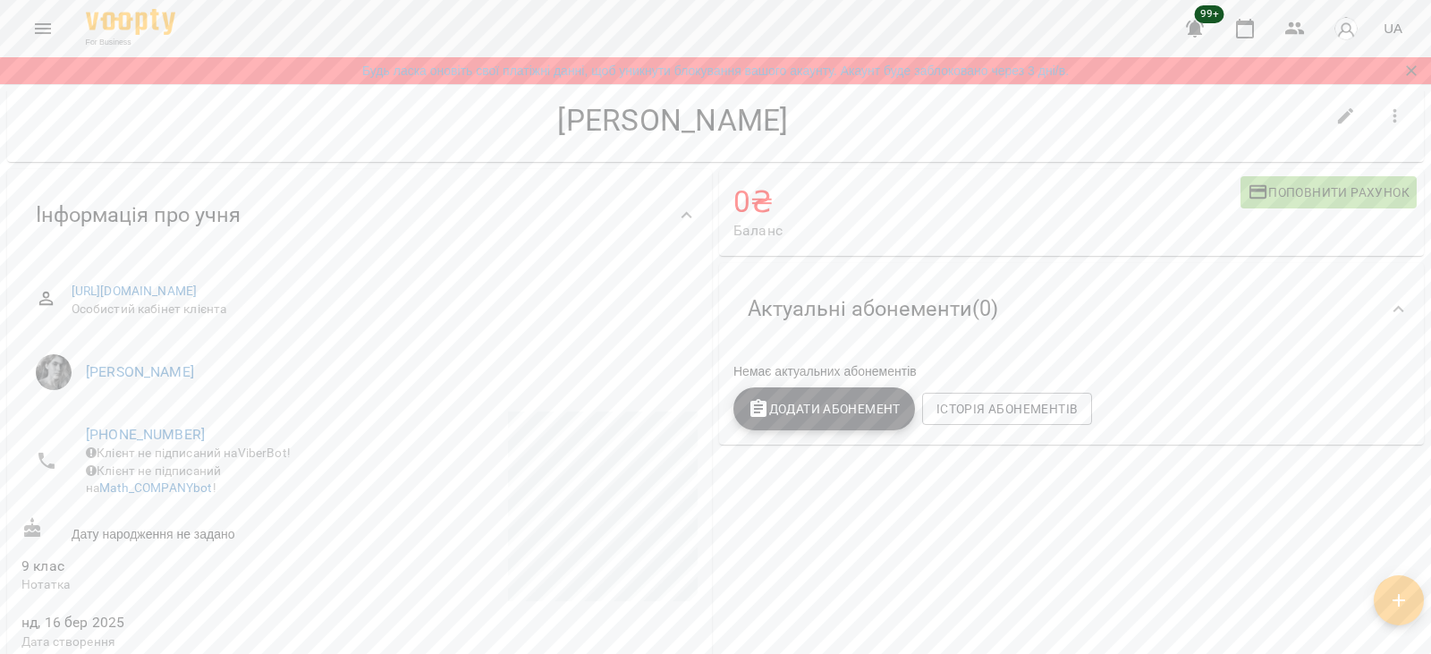
click at [792, 404] on span "Додати Абонемент" at bounding box center [824, 408] width 153 height 21
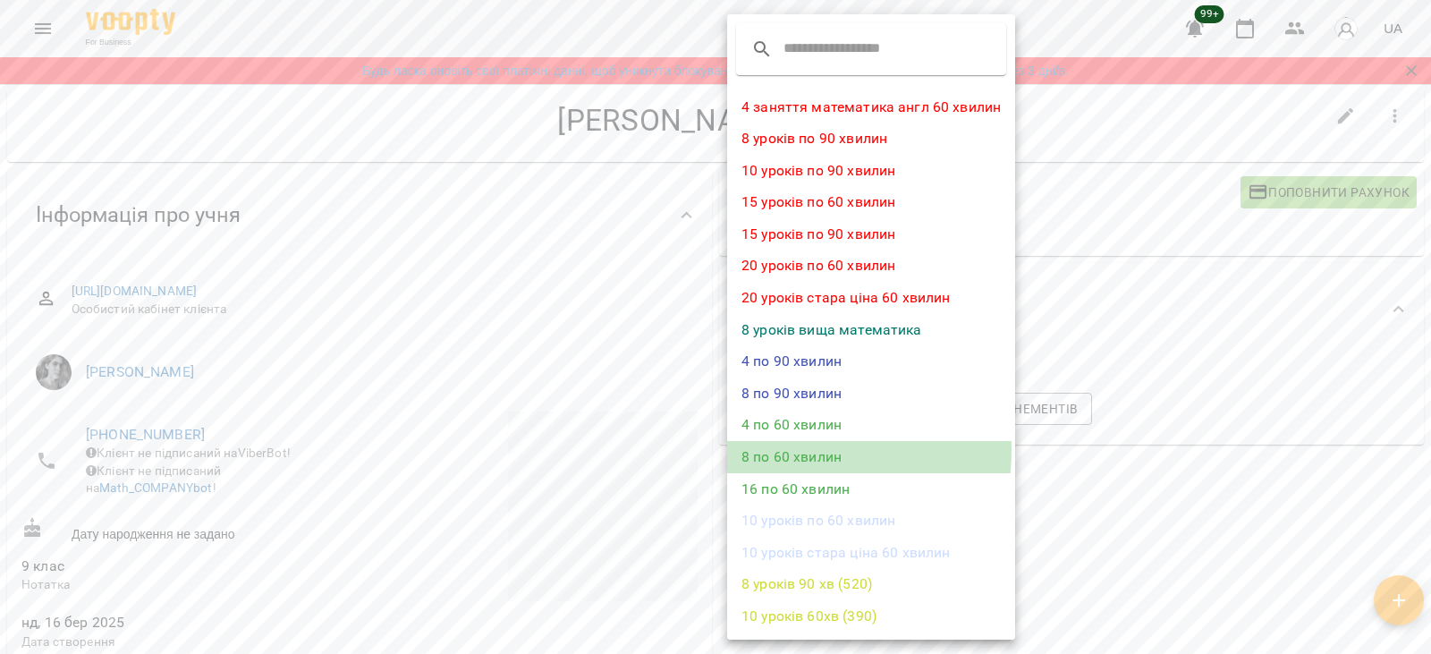
click at [780, 450] on li "8 по 60 хвилин" at bounding box center [871, 457] width 288 height 32
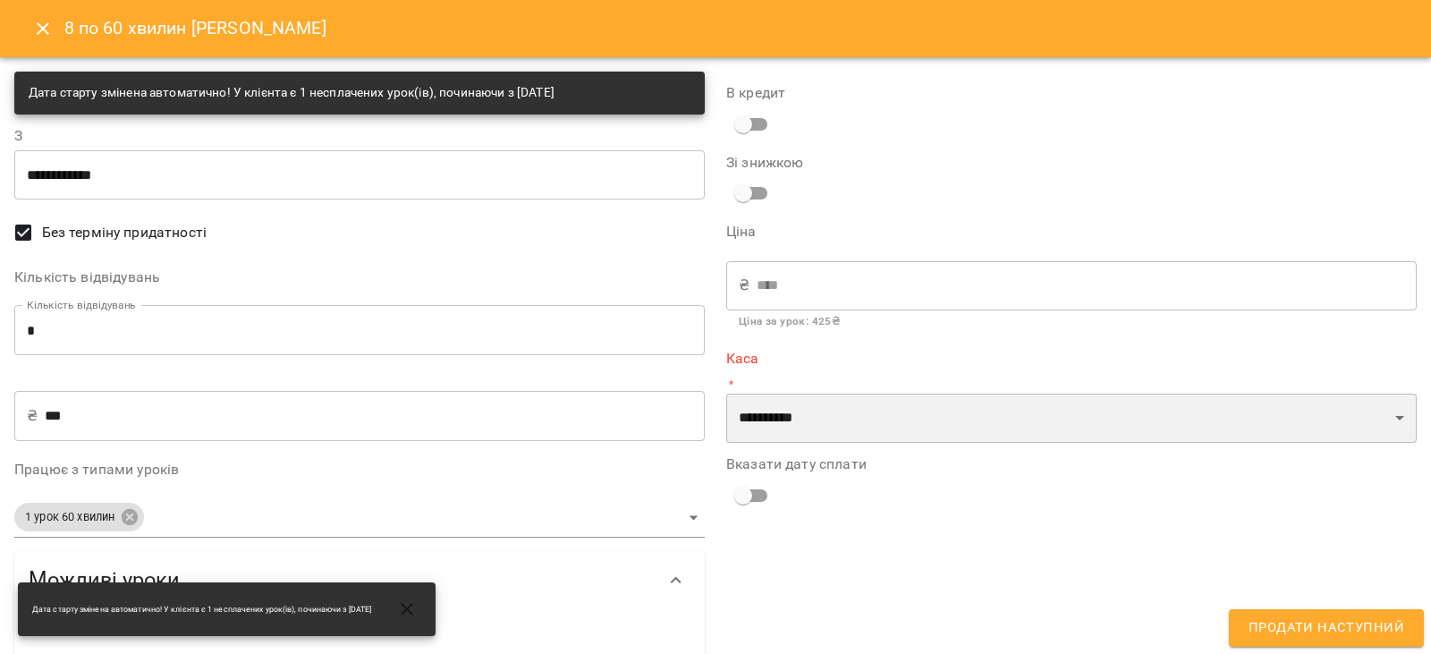
click at [761, 401] on select "**********" at bounding box center [1071, 419] width 691 height 50
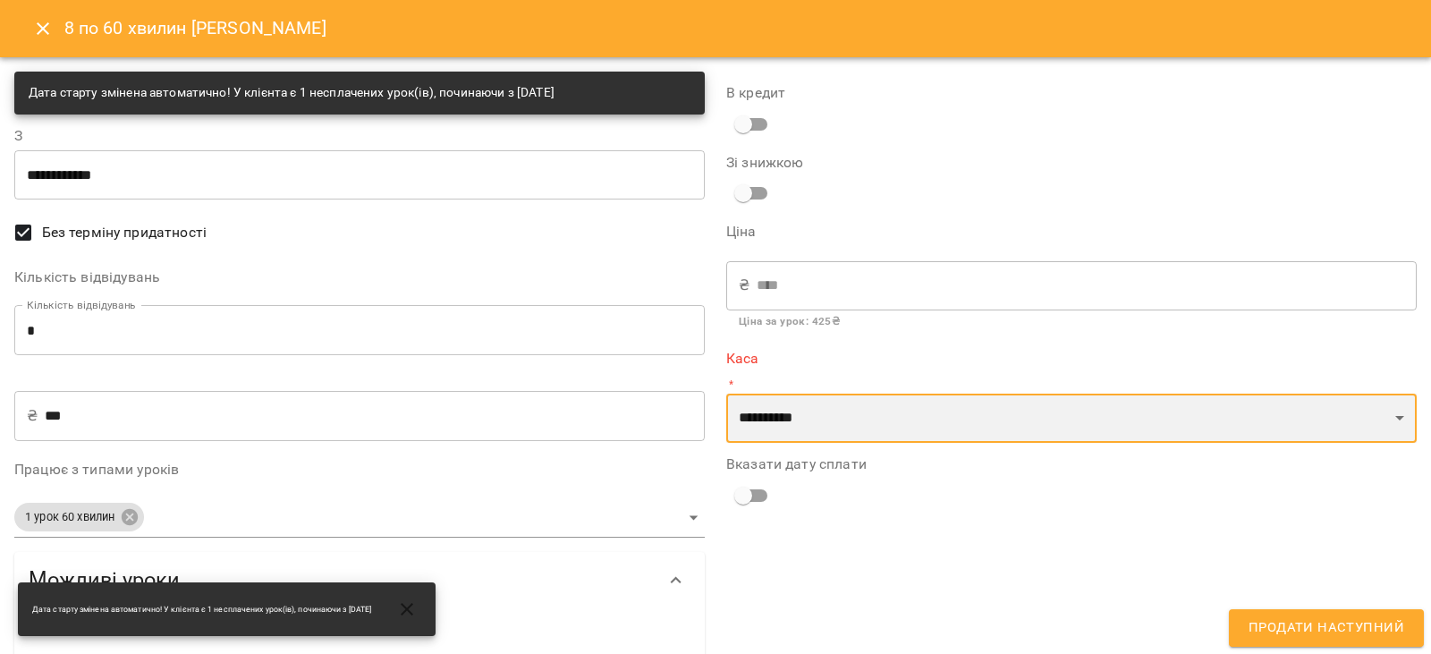
select select "****"
click at [726, 394] on select "**********" at bounding box center [1071, 419] width 691 height 50
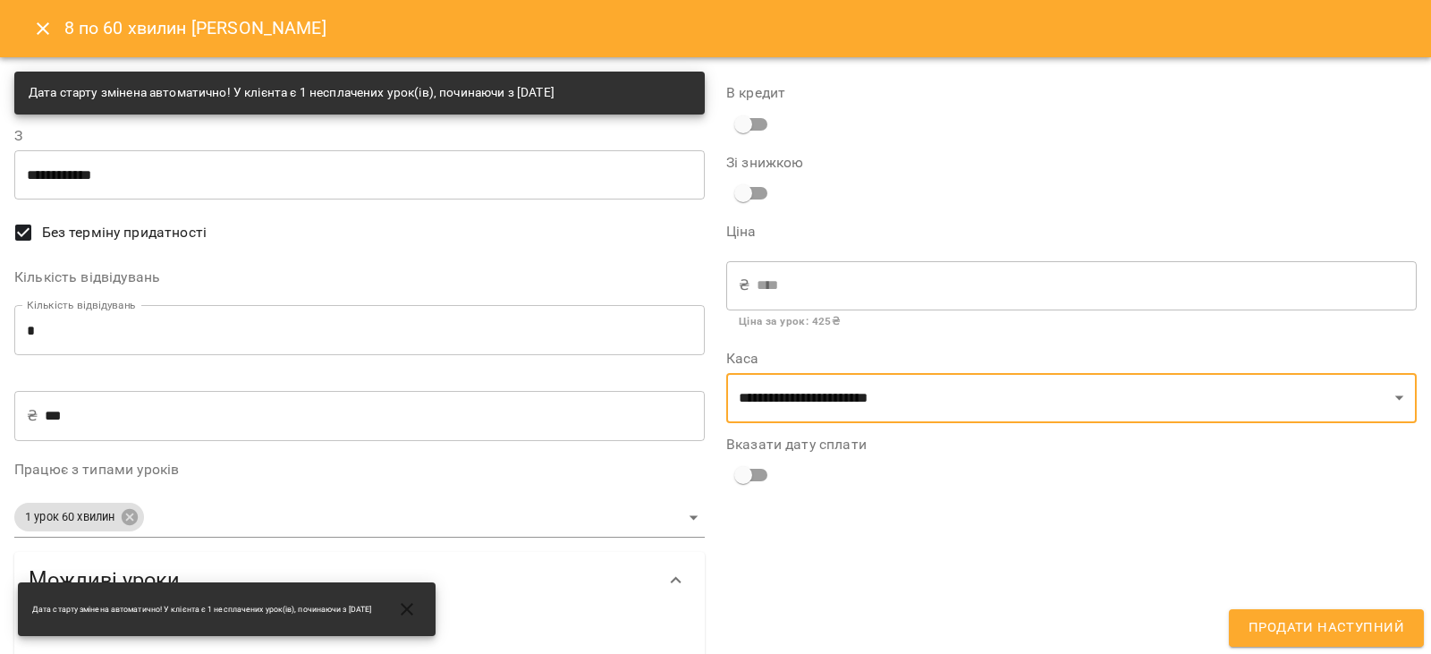
click at [1328, 619] on span "Продати наступний" at bounding box center [1327, 627] width 156 height 23
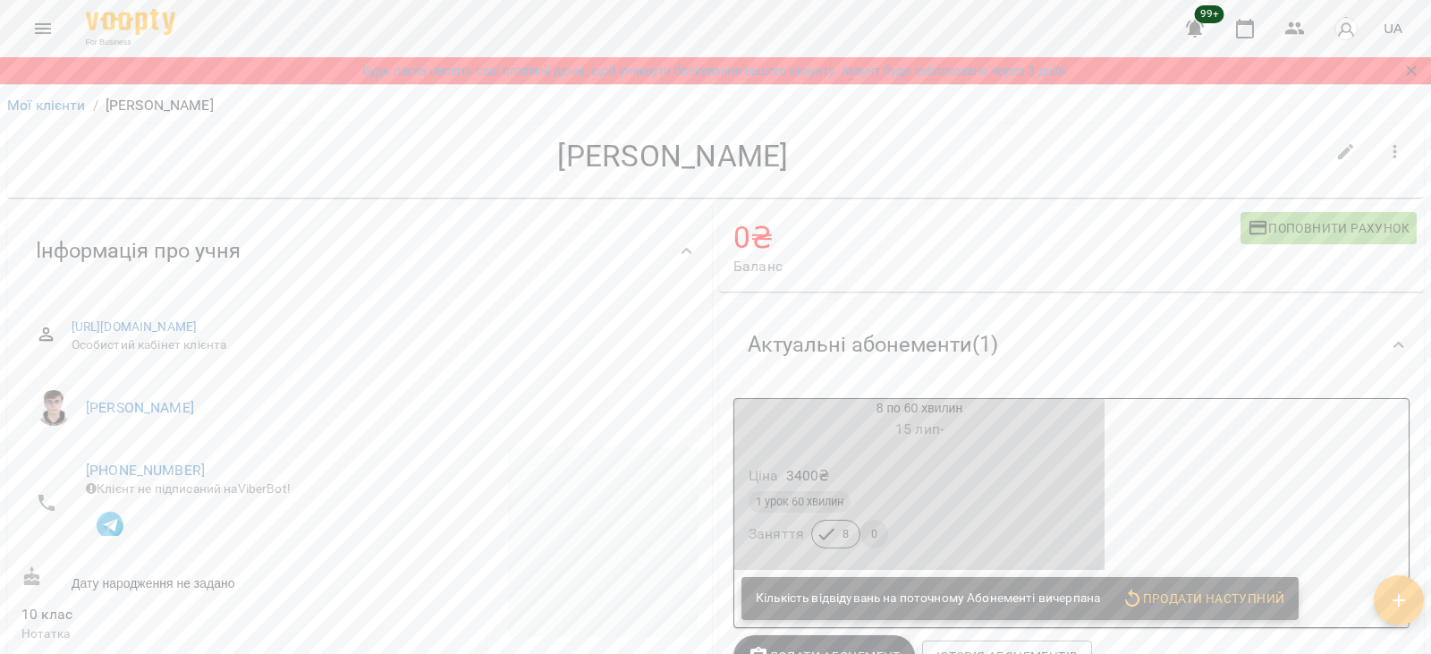
click at [815, 437] on h6 "15 лип -" at bounding box center [919, 429] width 370 height 25
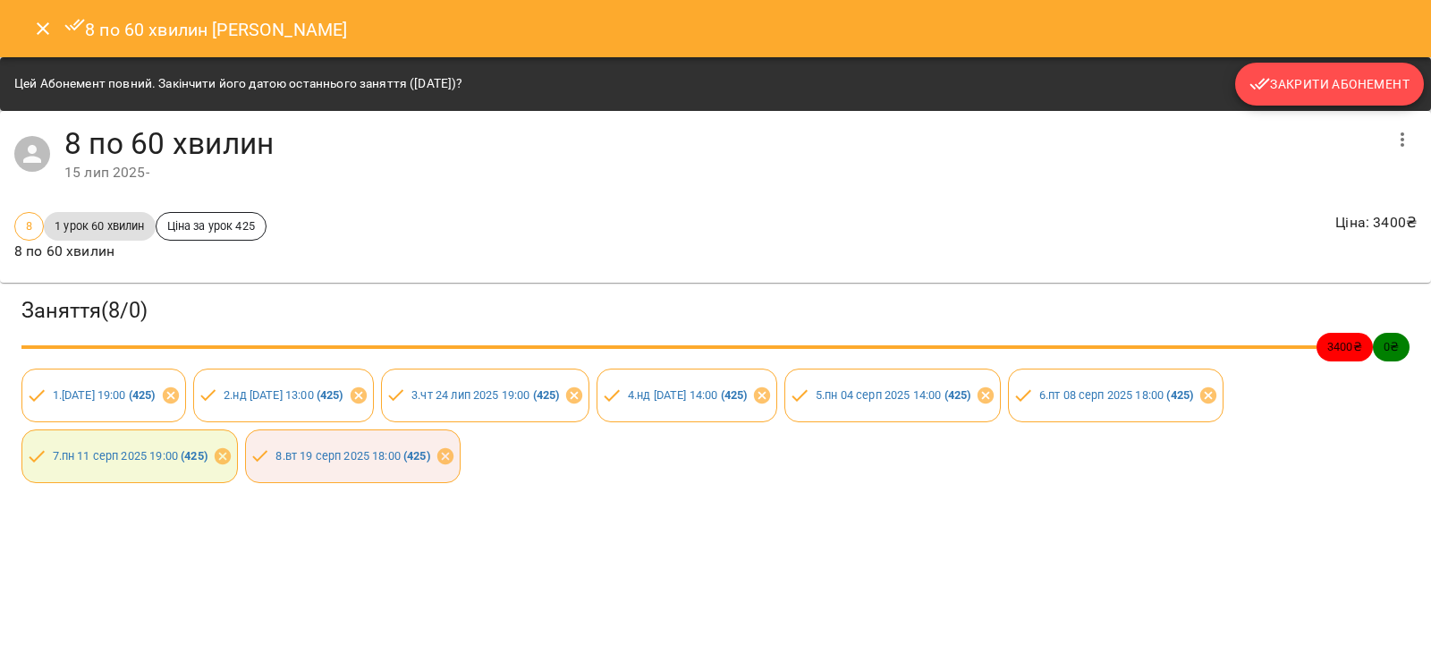
click at [1279, 92] on span "Закрити Абонемент" at bounding box center [1330, 83] width 160 height 21
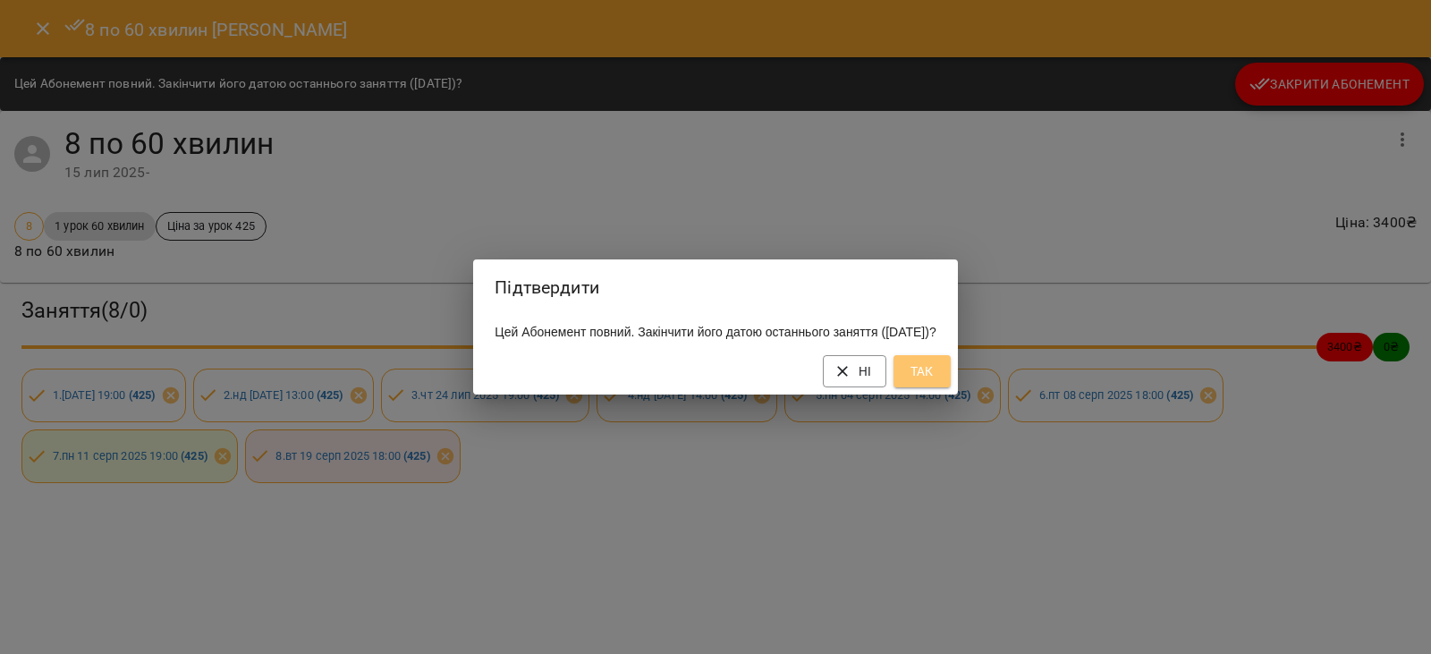
click at [937, 380] on span "Так" at bounding box center [922, 370] width 29 height 21
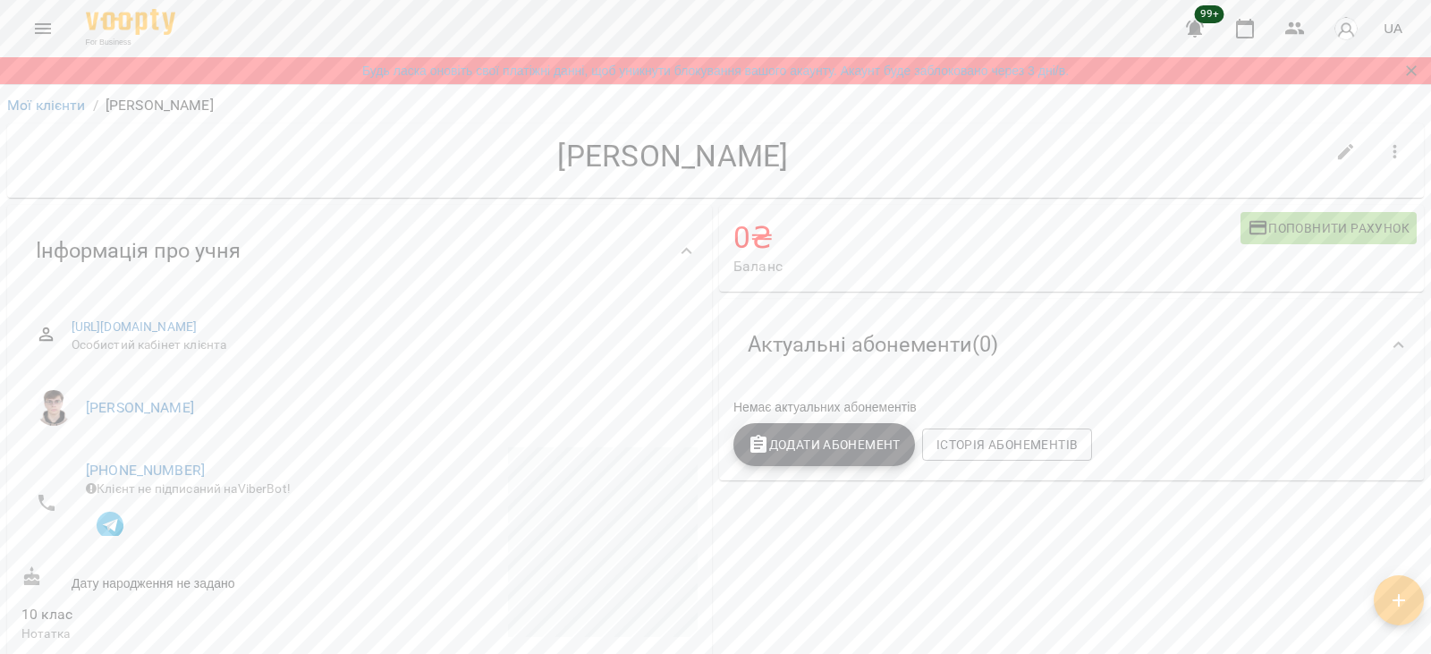
drag, startPoint x: 547, startPoint y: 158, endPoint x: 784, endPoint y: 169, distance: 237.3
click at [784, 169] on h4 "Ліса Гончаренко" at bounding box center [672, 156] width 1303 height 37
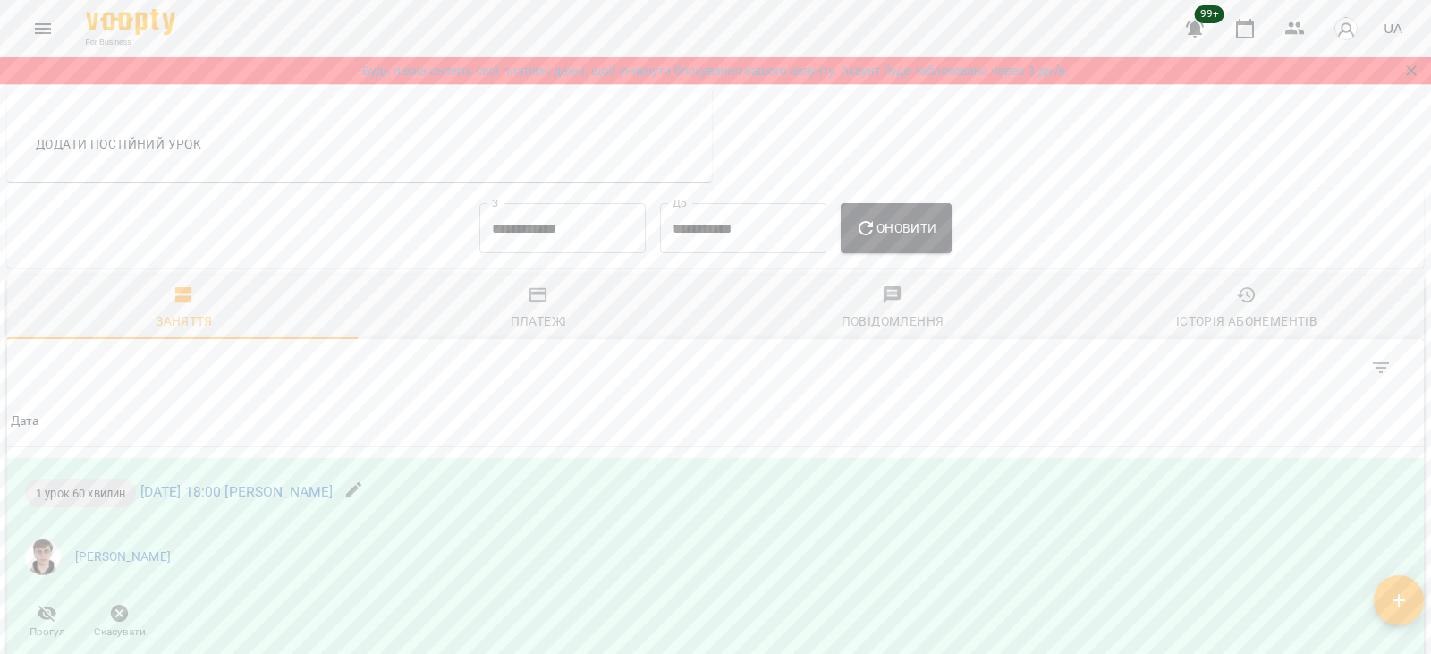
scroll to position [785, 0]
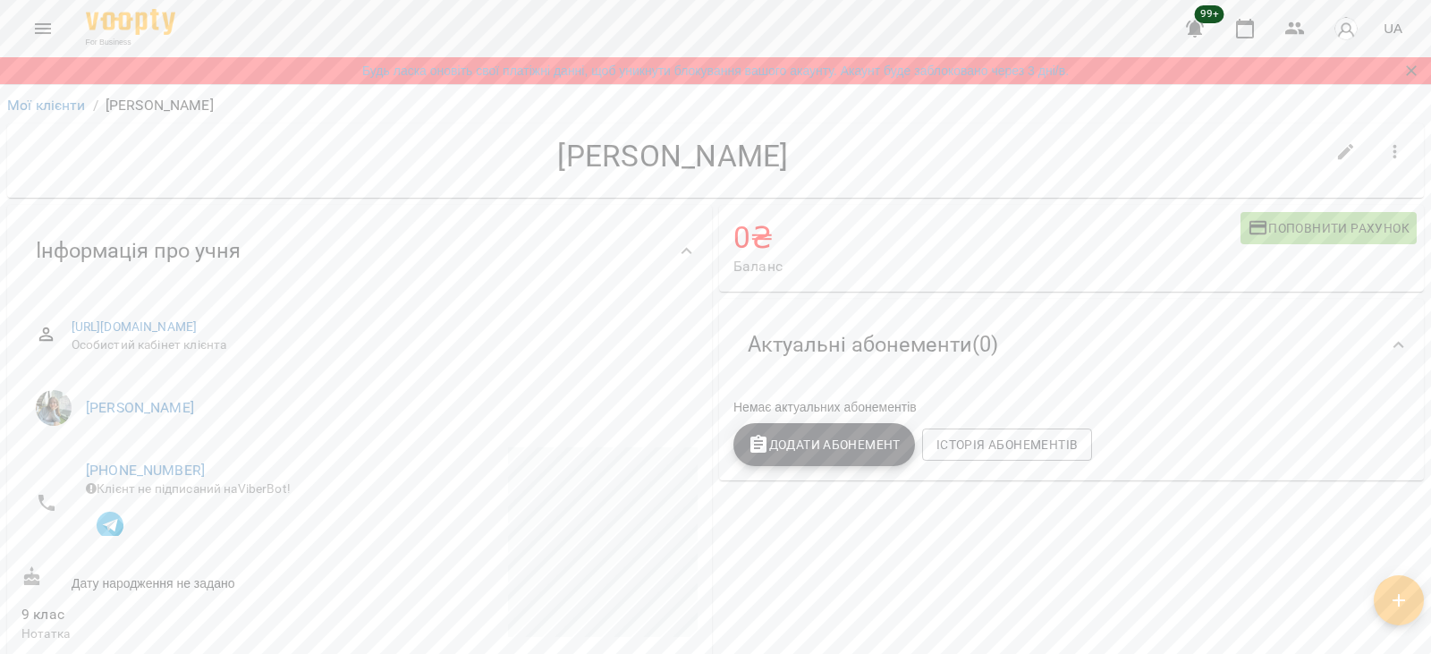
drag, startPoint x: 527, startPoint y: 158, endPoint x: 906, endPoint y: 152, distance: 379.3
click at [906, 152] on h4 "Марія Мельниченко" at bounding box center [672, 156] width 1303 height 37
copy h4 "Марія Мельниченко"
drag, startPoint x: 511, startPoint y: 146, endPoint x: 810, endPoint y: 151, distance: 298.8
click at [810, 151] on h4 "Єлизавета Приймак" at bounding box center [672, 156] width 1303 height 37
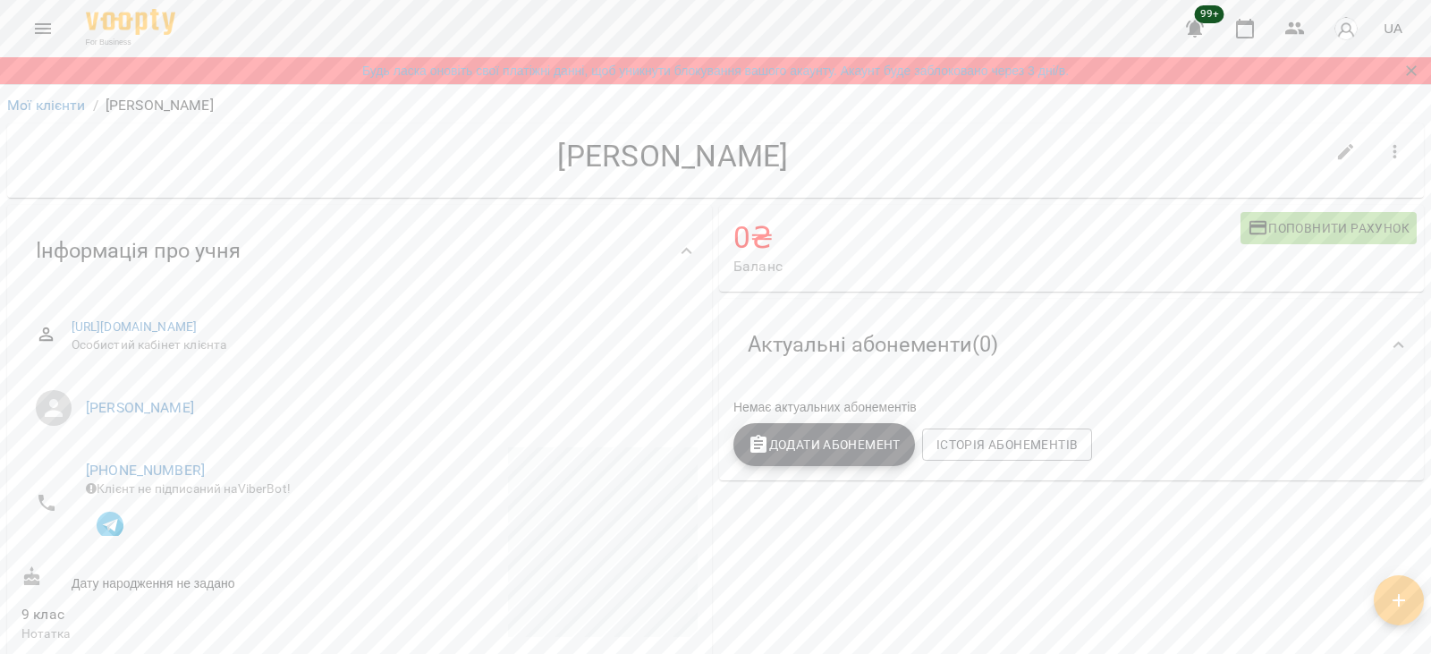
copy h4 "Єлизавета Приймак"
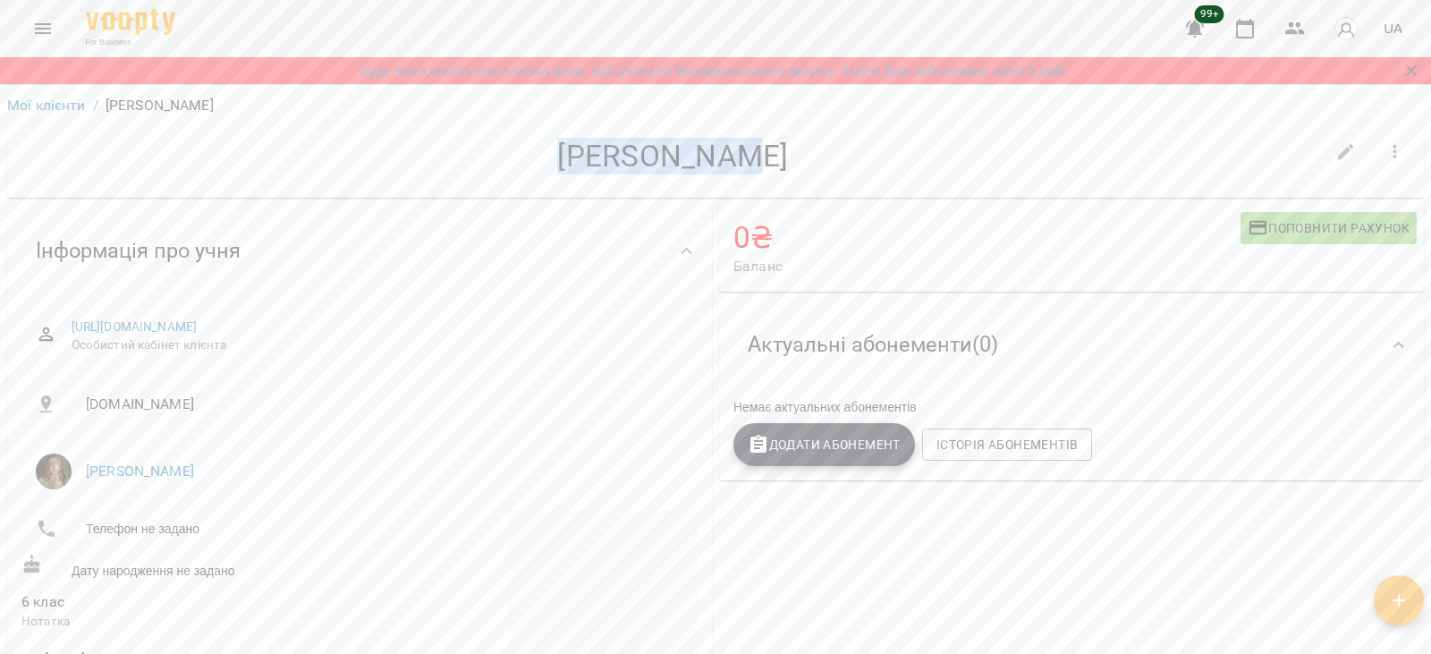
drag, startPoint x: 582, startPoint y: 162, endPoint x: 821, endPoint y: 168, distance: 238.9
click at [821, 168] on h4 "[PERSON_NAME]" at bounding box center [672, 156] width 1303 height 37
copy h4 "[PERSON_NAME]"
